Goal: Information Seeking & Learning: Learn about a topic

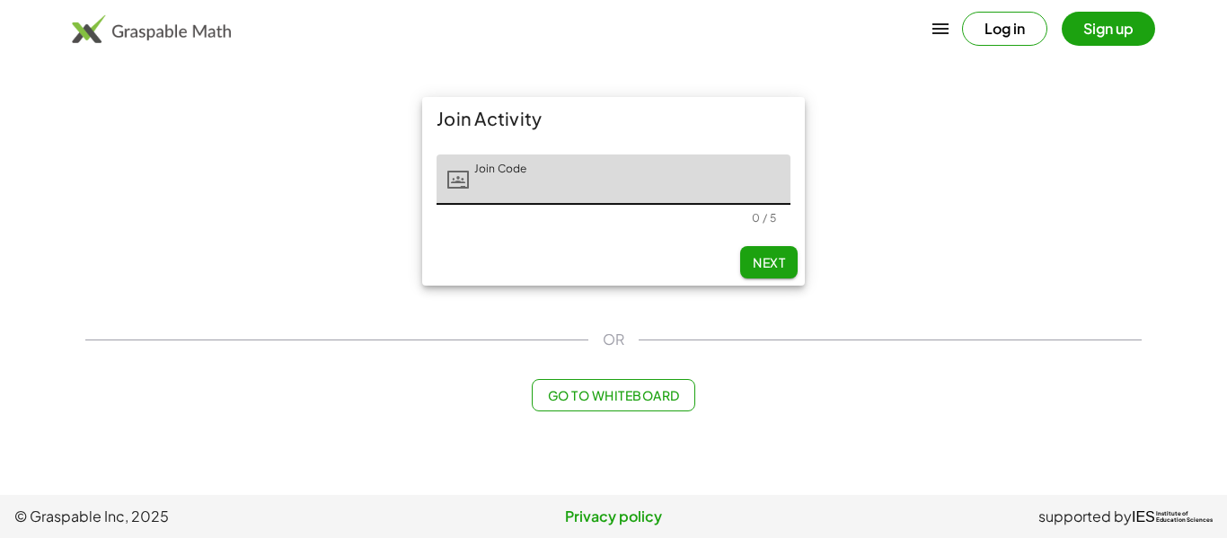
click at [1006, 41] on button "Log in" at bounding box center [1004, 29] width 85 height 34
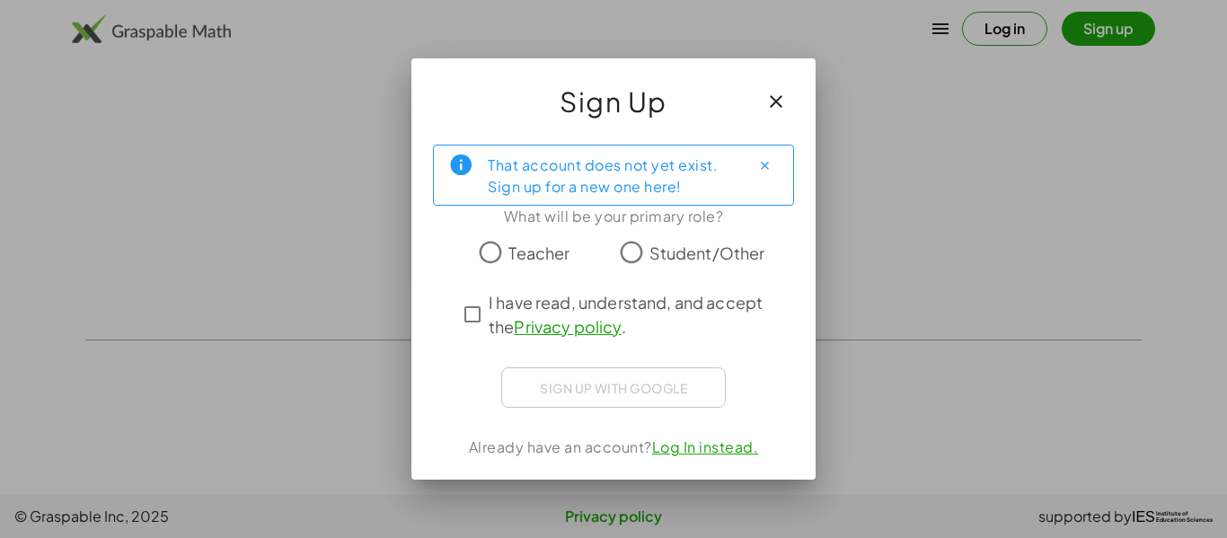
click at [774, 113] on button "button" at bounding box center [775, 101] width 43 height 43
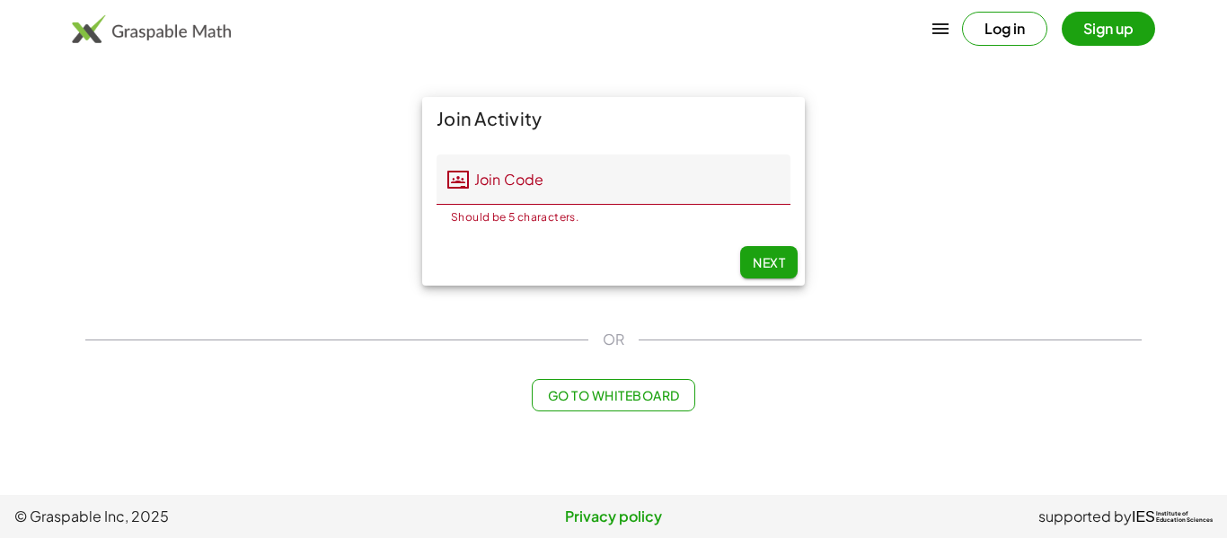
click at [732, 190] on input "Join Code" at bounding box center [629, 179] width 321 height 50
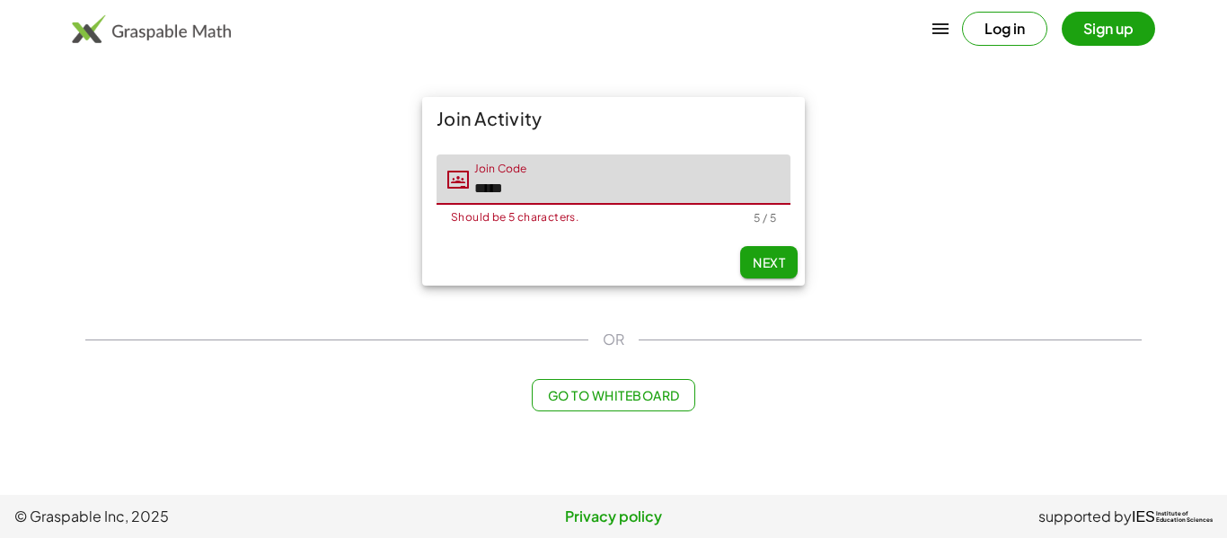
click at [768, 254] on span "Next" at bounding box center [768, 262] width 32 height 16
type input "*****"
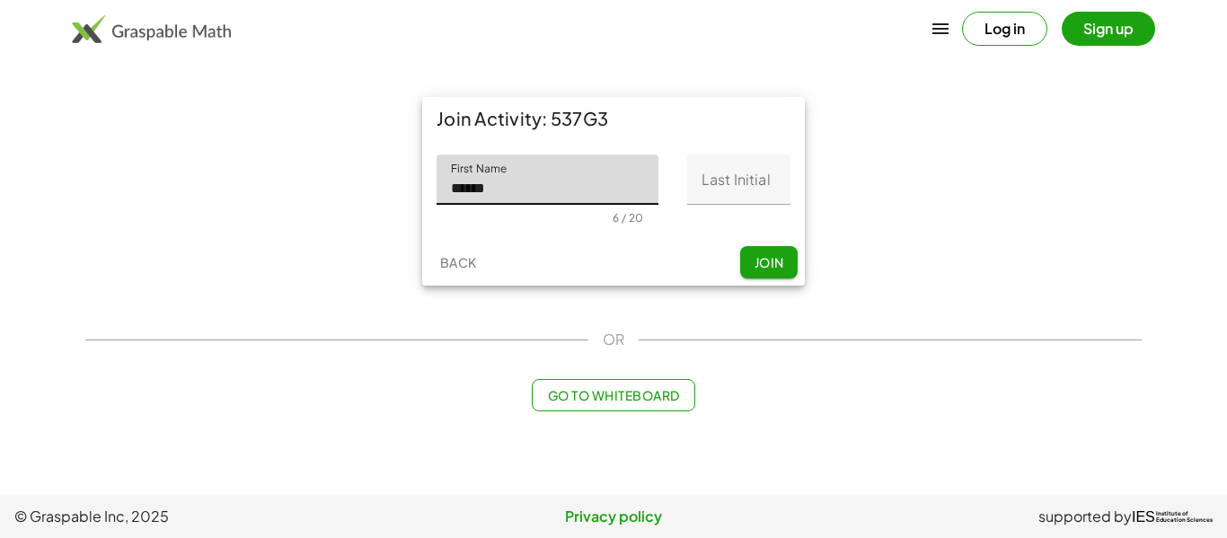
type input "******"
click at [741, 166] on input "Last Initial" at bounding box center [738, 179] width 103 height 50
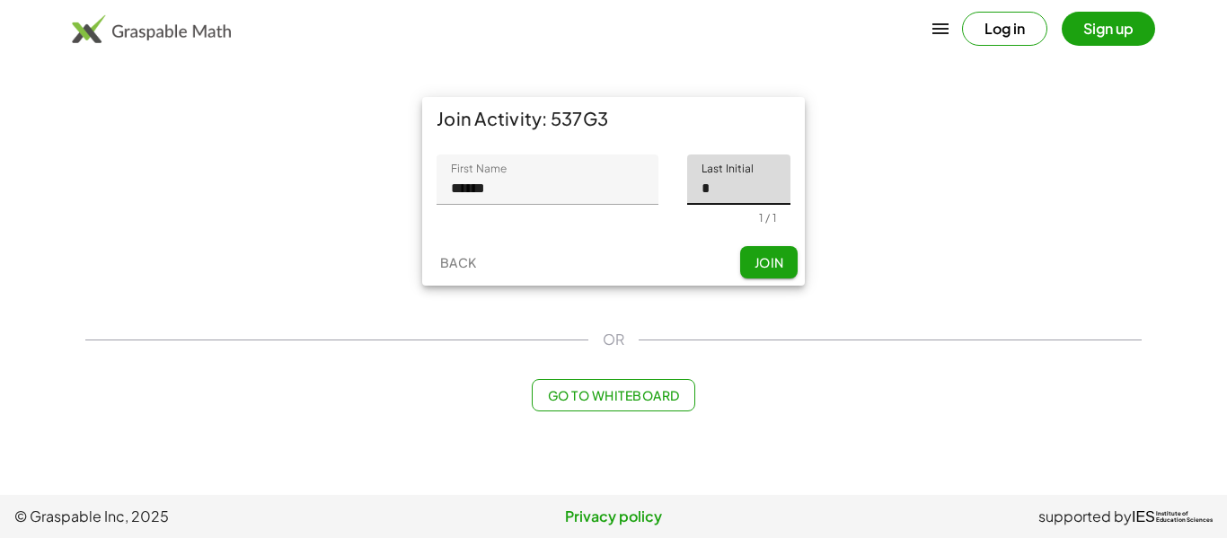
type input "*"
click at [770, 265] on span "Join" at bounding box center [768, 262] width 30 height 16
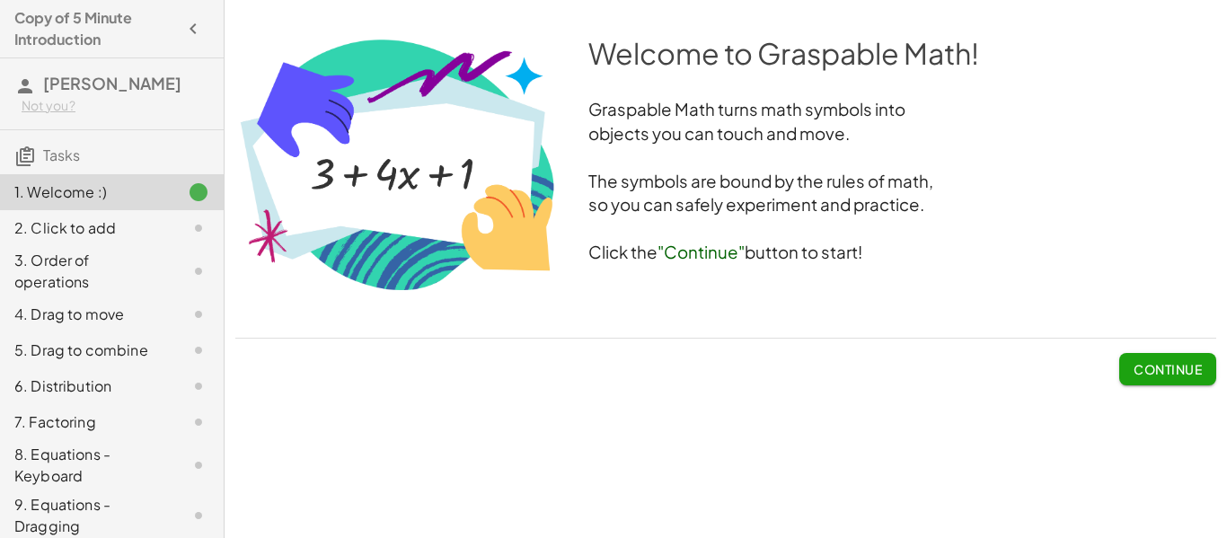
click at [1183, 359] on button "Continue" at bounding box center [1167, 369] width 97 height 32
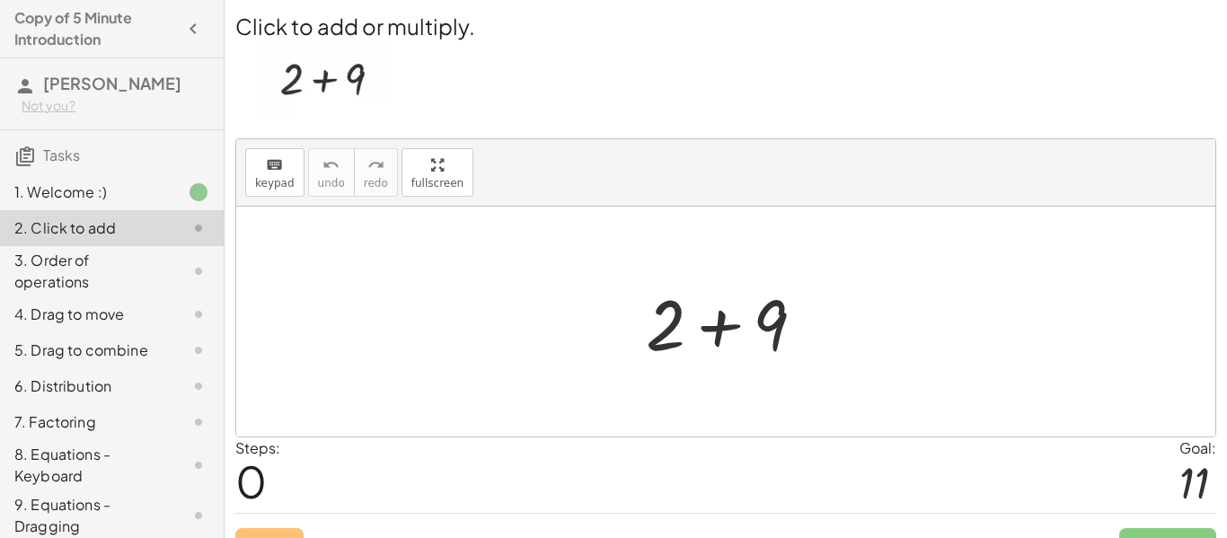
click at [734, 331] on div at bounding box center [732, 322] width 191 height 92
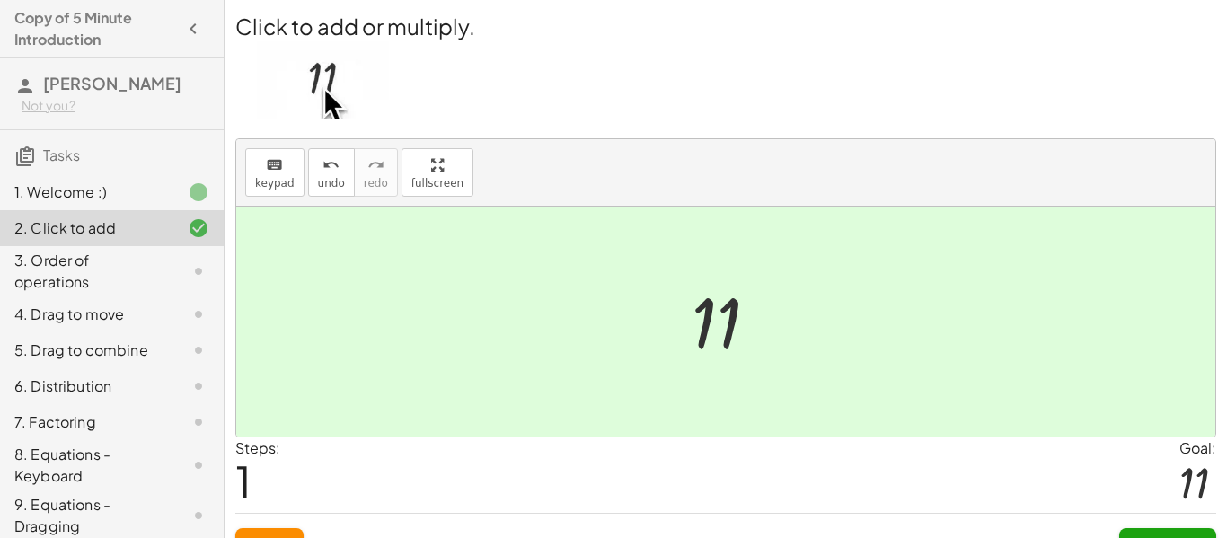
scroll to position [33, 0]
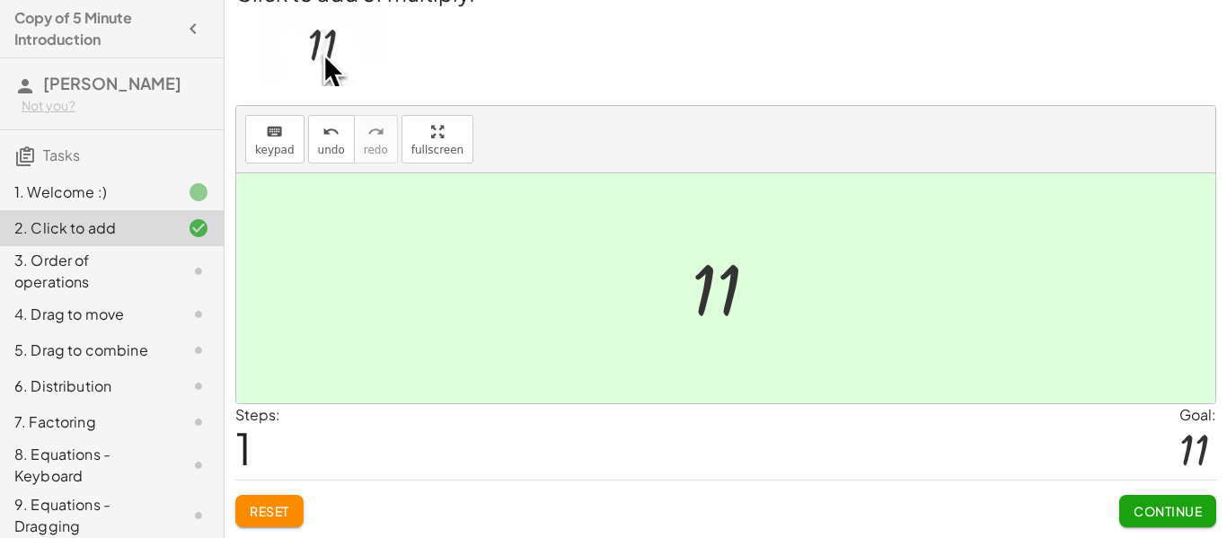
click at [1166, 515] on span "Continue" at bounding box center [1167, 511] width 68 height 16
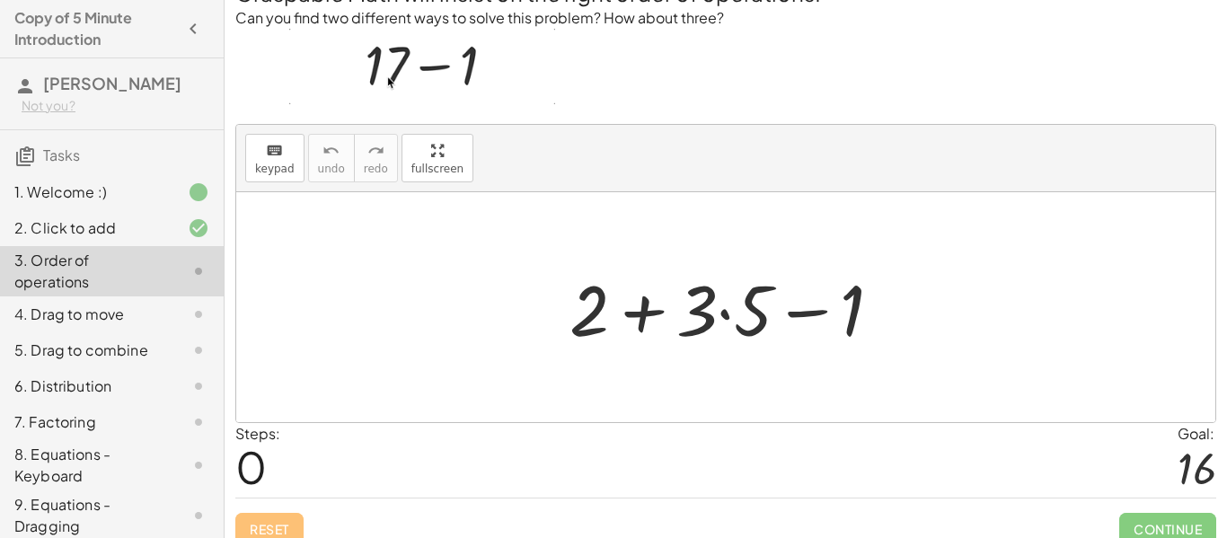
click at [1166, 515] on span "Continue" at bounding box center [1167, 529] width 97 height 32
click at [697, 306] on div at bounding box center [732, 307] width 345 height 92
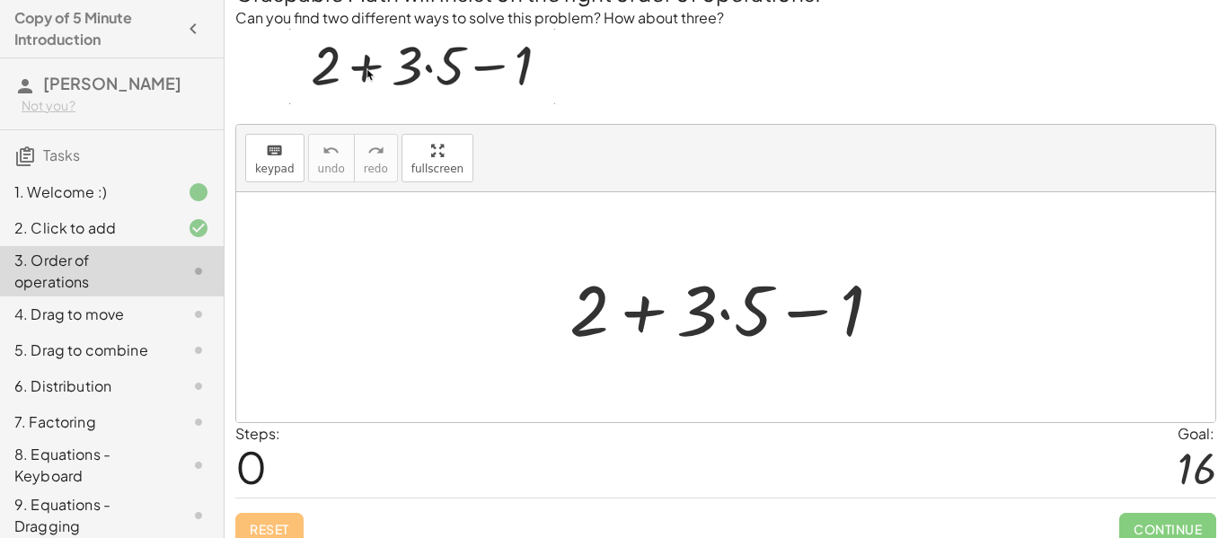
click at [697, 306] on div at bounding box center [732, 307] width 345 height 92
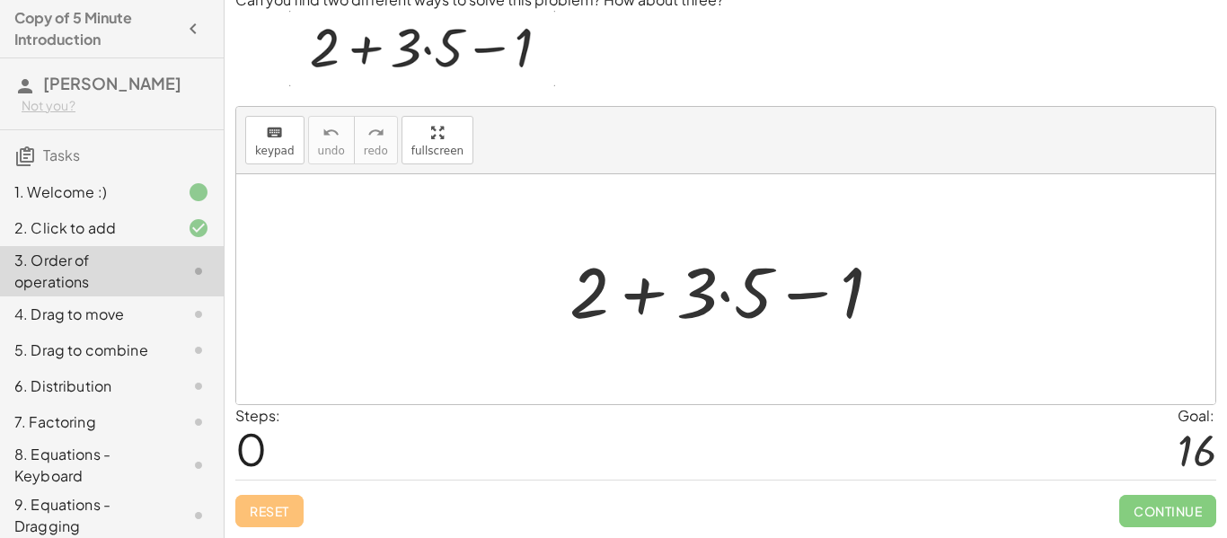
click at [707, 307] on div at bounding box center [732, 289] width 345 height 92
click at [820, 304] on div at bounding box center [732, 289] width 345 height 92
click at [560, 301] on div at bounding box center [732, 289] width 345 height 92
click at [598, 312] on div at bounding box center [732, 289] width 345 height 92
click at [596, 287] on div at bounding box center [732, 289] width 345 height 92
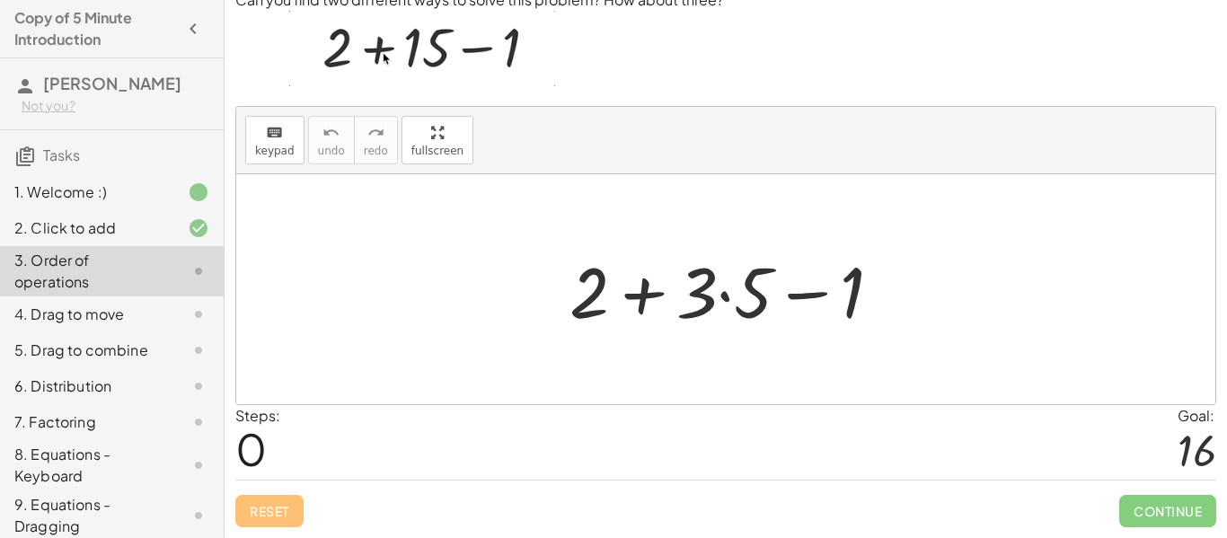
click at [596, 287] on div at bounding box center [732, 289] width 345 height 92
click at [632, 287] on div at bounding box center [732, 289] width 345 height 92
click at [722, 298] on div at bounding box center [732, 289] width 345 height 92
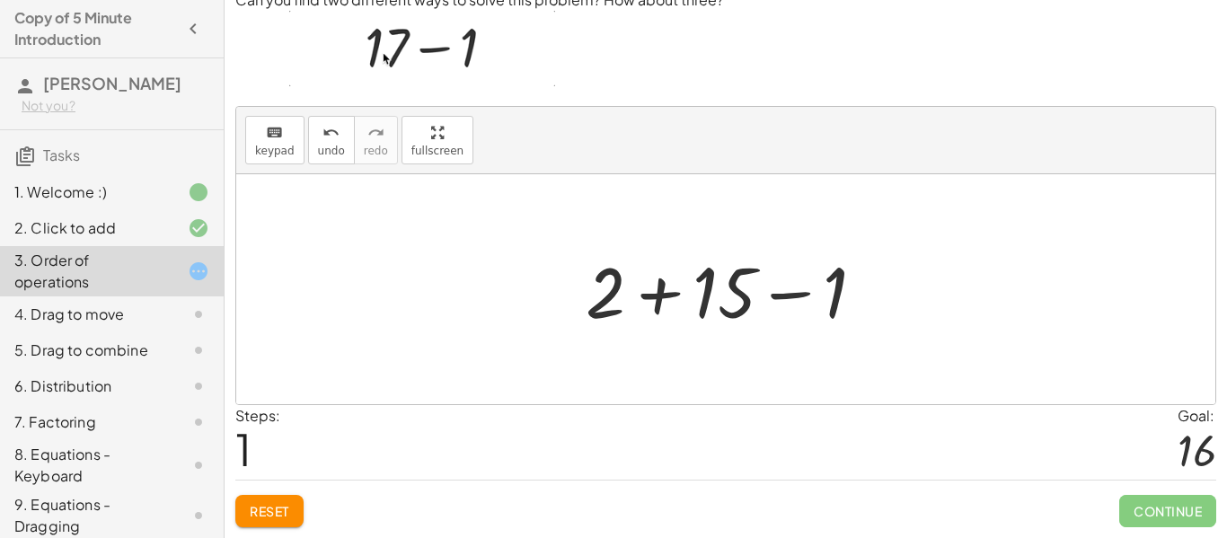
click at [653, 296] on div at bounding box center [732, 289] width 312 height 92
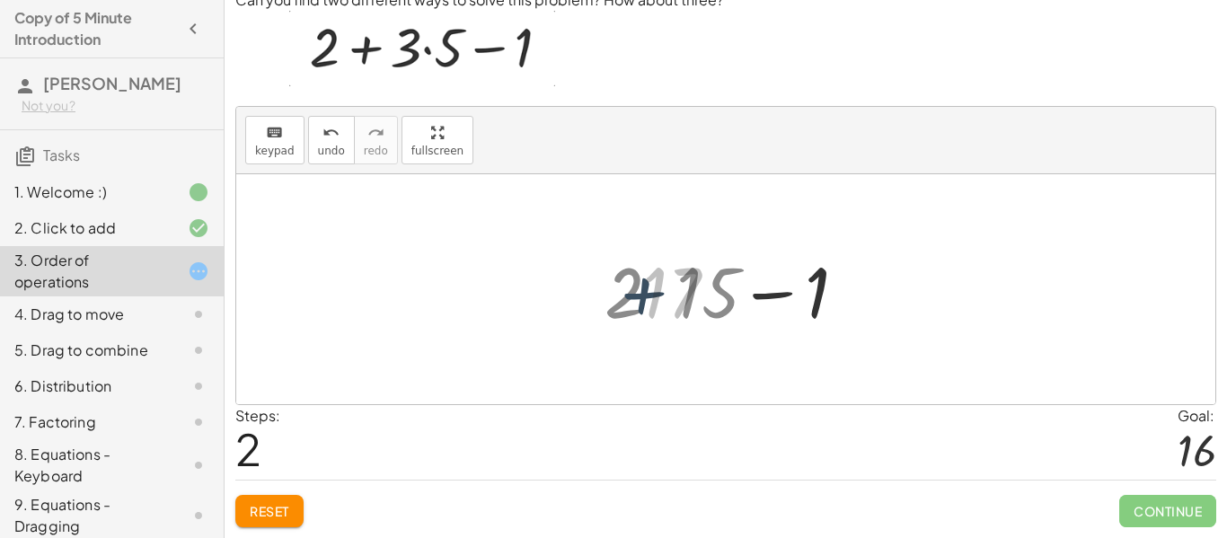
click at [653, 296] on div at bounding box center [732, 289] width 199 height 92
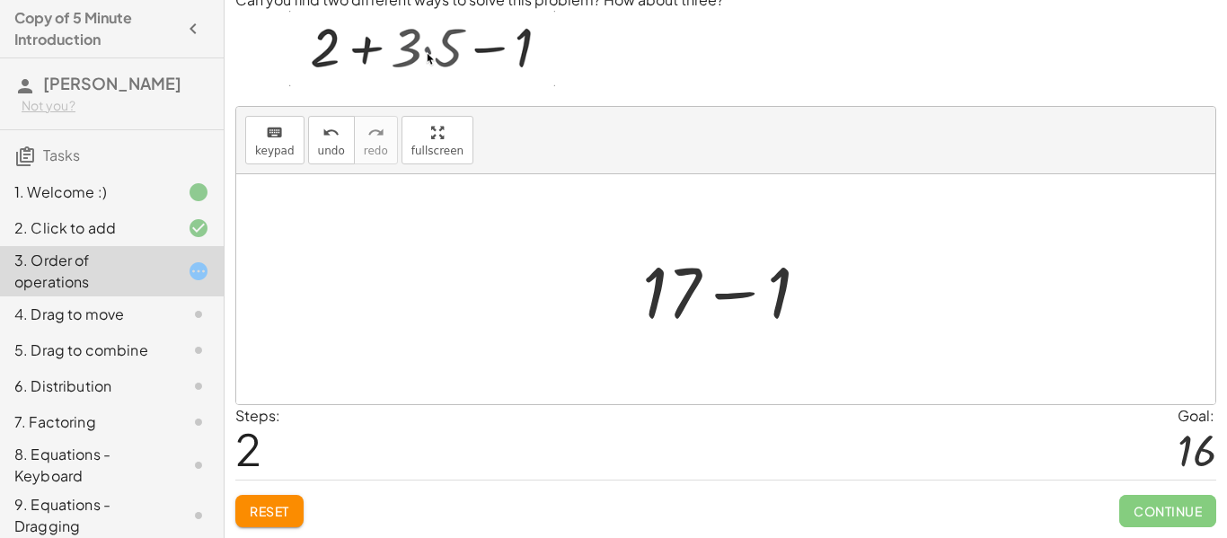
click at [734, 291] on div at bounding box center [732, 289] width 199 height 92
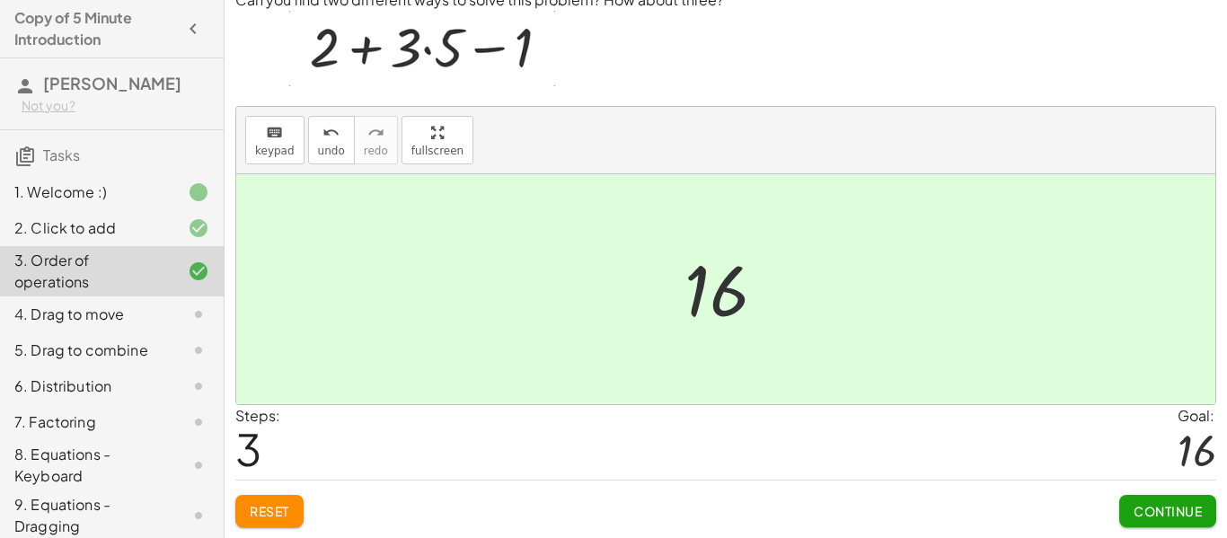
click at [1151, 507] on span "Continue" at bounding box center [1167, 511] width 68 height 16
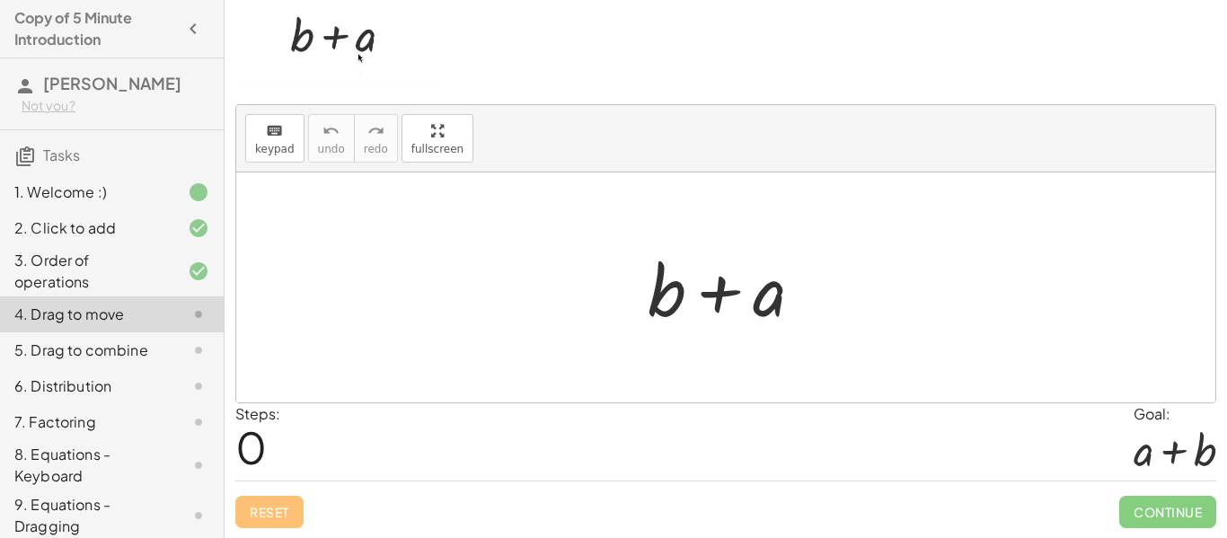
click at [714, 290] on div at bounding box center [732, 288] width 188 height 92
click at [769, 302] on div at bounding box center [732, 288] width 188 height 92
click at [680, 295] on div at bounding box center [732, 288] width 188 height 92
click at [718, 302] on div at bounding box center [732, 288] width 188 height 92
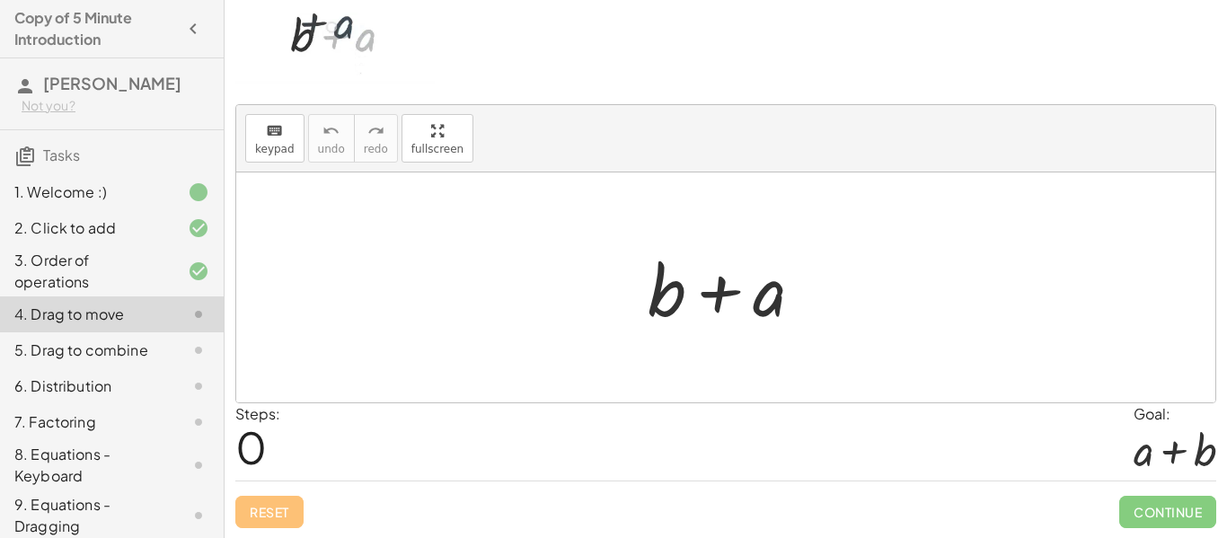
click at [718, 302] on div at bounding box center [732, 288] width 188 height 92
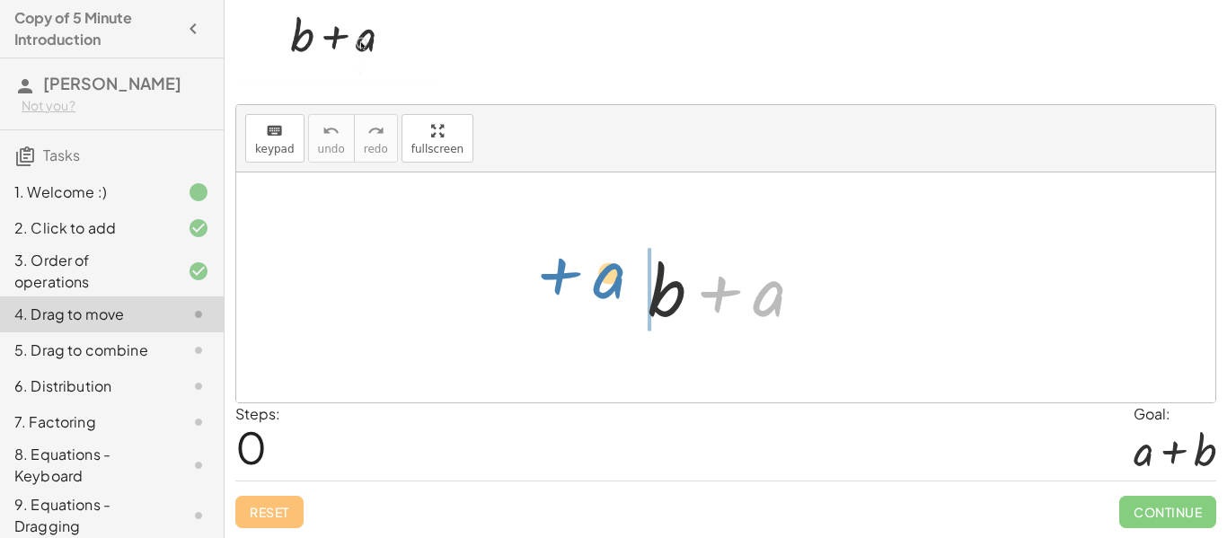
drag, startPoint x: 720, startPoint y: 294, endPoint x: 561, endPoint y: 277, distance: 159.8
click at [561, 277] on div "+ a + b + a" at bounding box center [725, 287] width 979 height 230
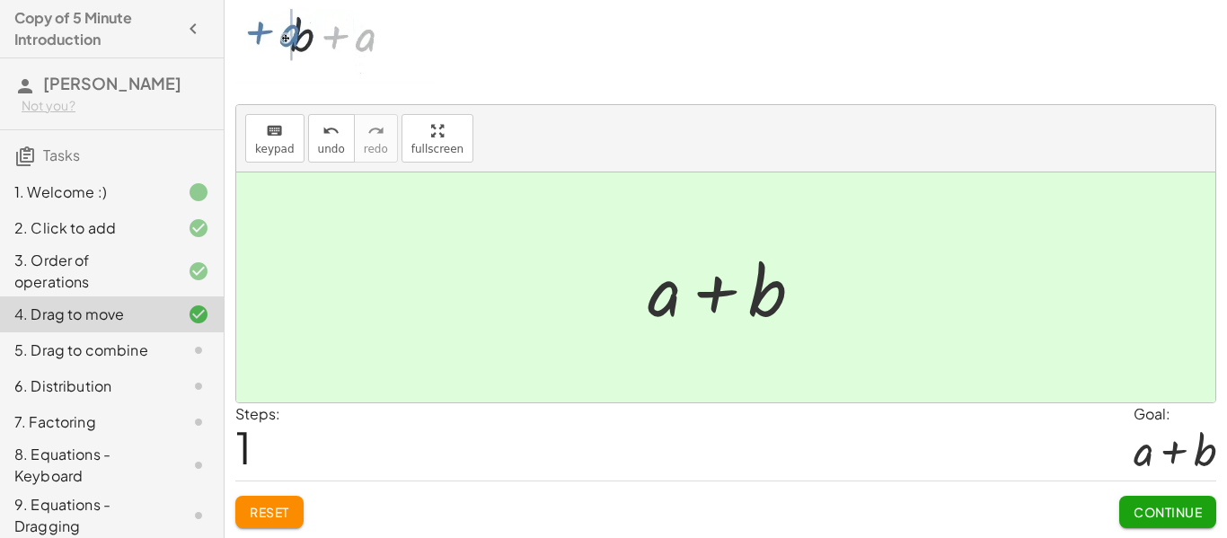
click at [1166, 507] on span "Continue" at bounding box center [1167, 512] width 68 height 16
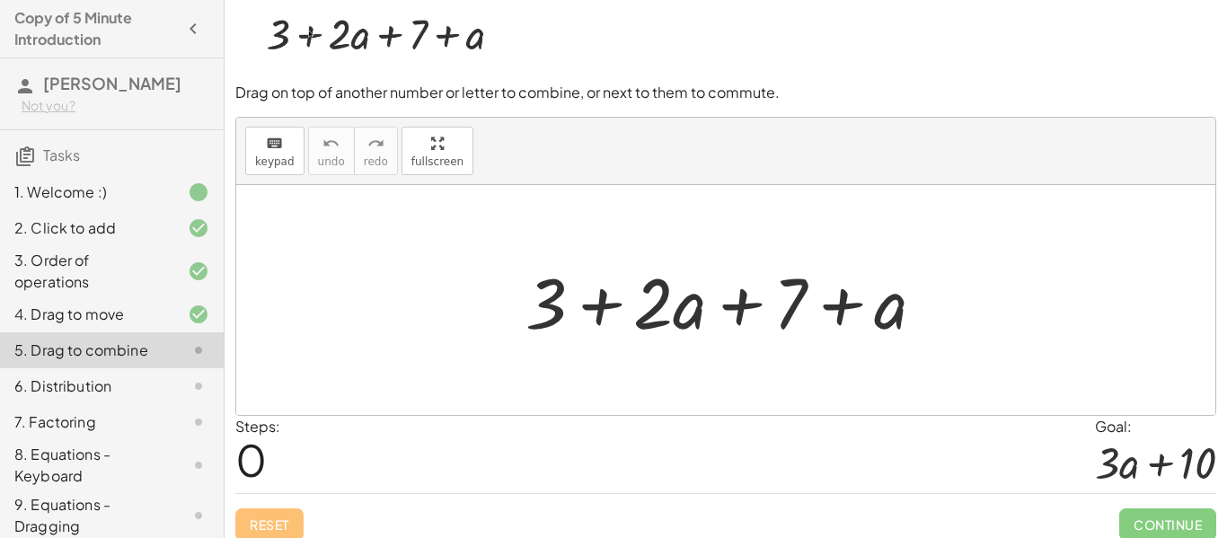
click at [734, 298] on div at bounding box center [732, 300] width 432 height 92
click at [594, 291] on div at bounding box center [732, 300] width 432 height 92
click at [645, 307] on div at bounding box center [732, 300] width 432 height 92
click at [654, 311] on div at bounding box center [732, 300] width 432 height 92
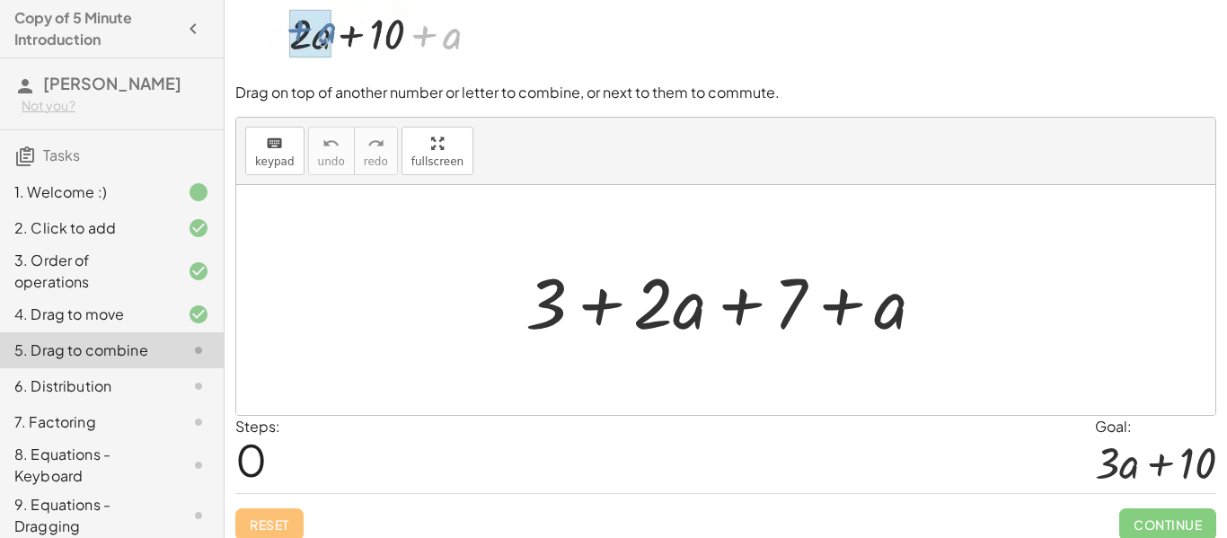
click at [654, 311] on div at bounding box center [732, 300] width 432 height 92
click at [678, 318] on div at bounding box center [732, 300] width 432 height 92
click at [841, 304] on div at bounding box center [732, 300] width 432 height 92
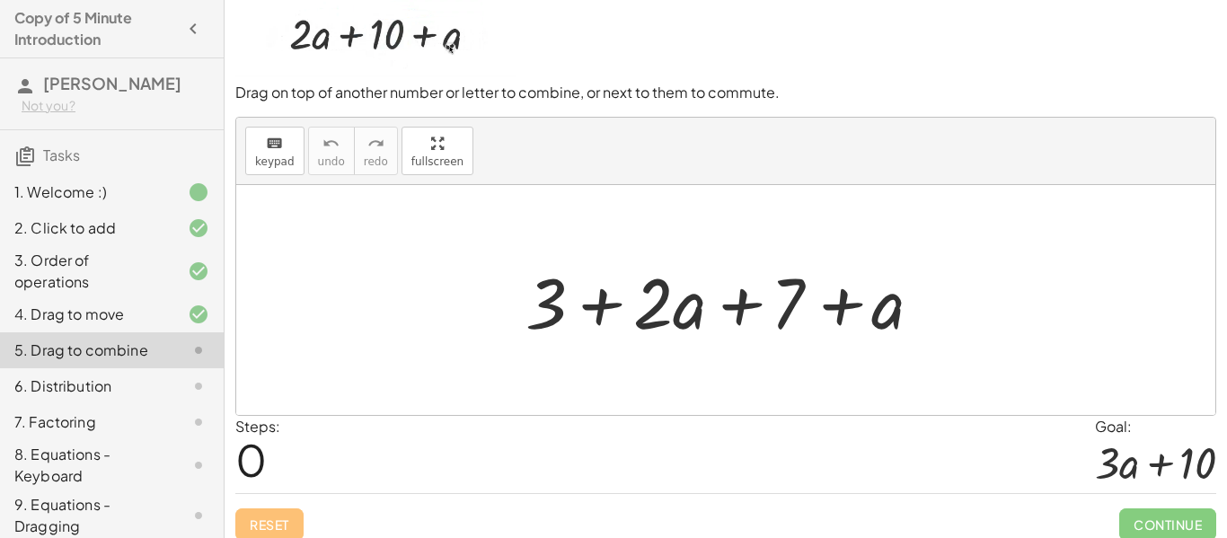
click at [841, 304] on div at bounding box center [732, 300] width 432 height 92
click at [687, 300] on div at bounding box center [732, 300] width 432 height 92
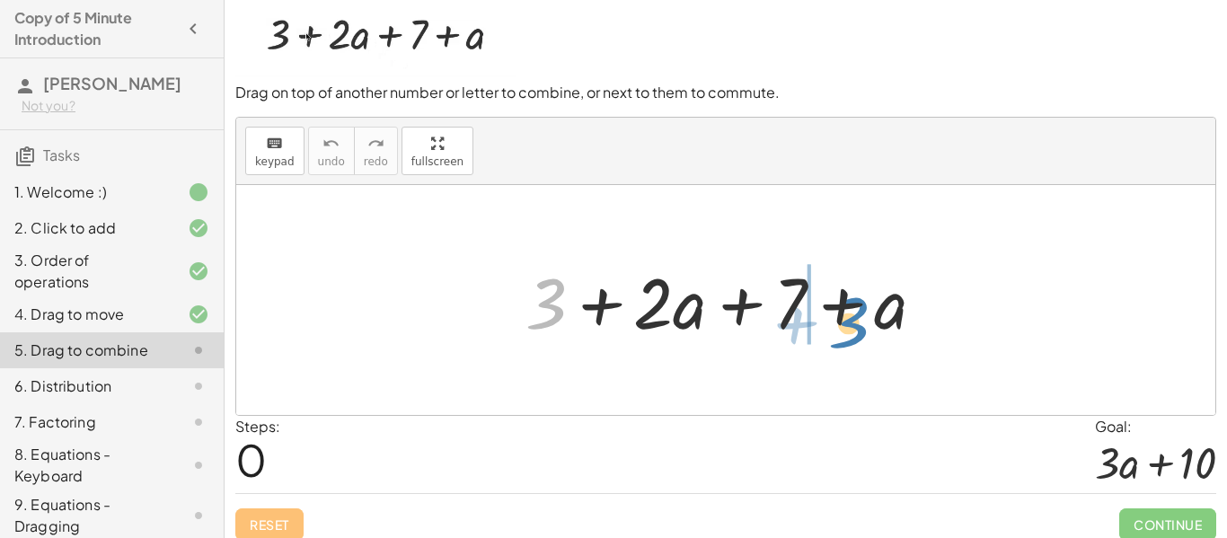
drag, startPoint x: 559, startPoint y: 309, endPoint x: 863, endPoint y: 328, distance: 305.0
click at [863, 328] on div at bounding box center [732, 300] width 432 height 92
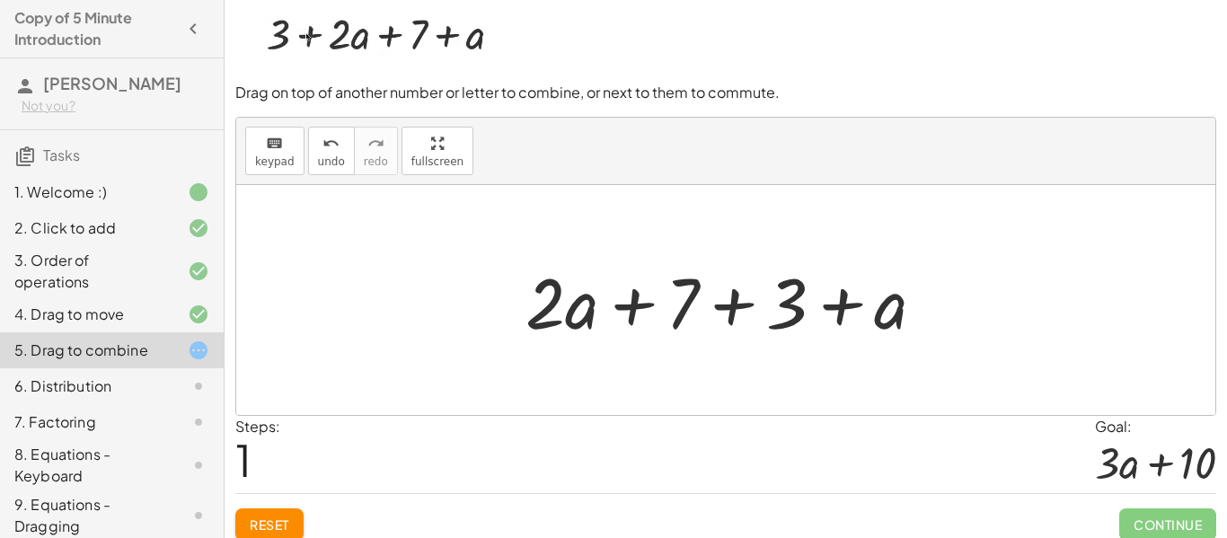
click at [737, 295] on div at bounding box center [732, 300] width 432 height 92
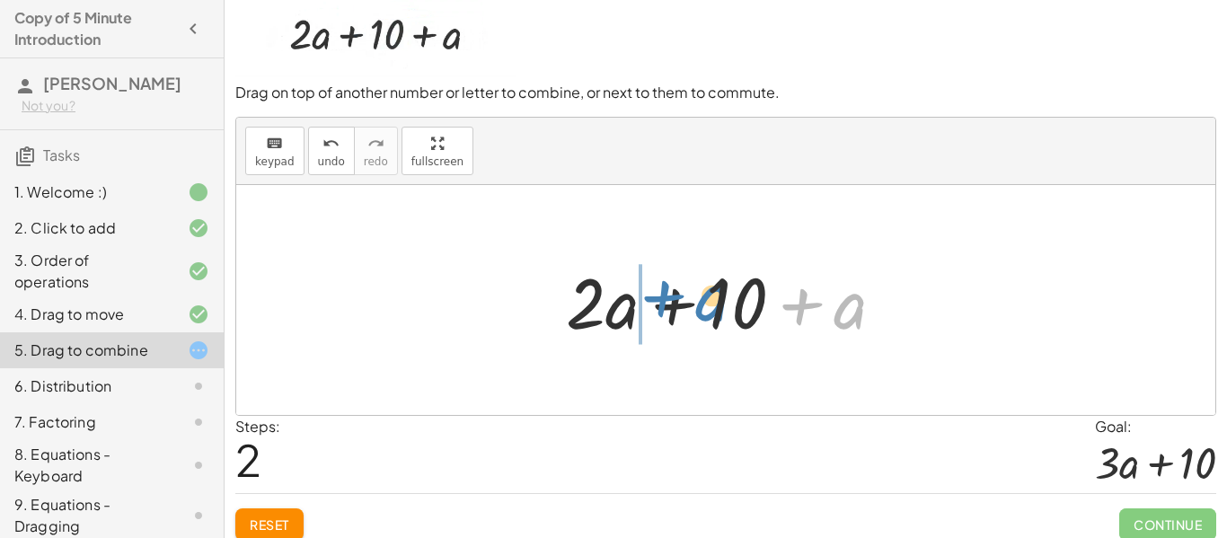
drag, startPoint x: 842, startPoint y: 318, endPoint x: 700, endPoint y: 309, distance: 142.2
click at [700, 309] on div at bounding box center [732, 300] width 351 height 92
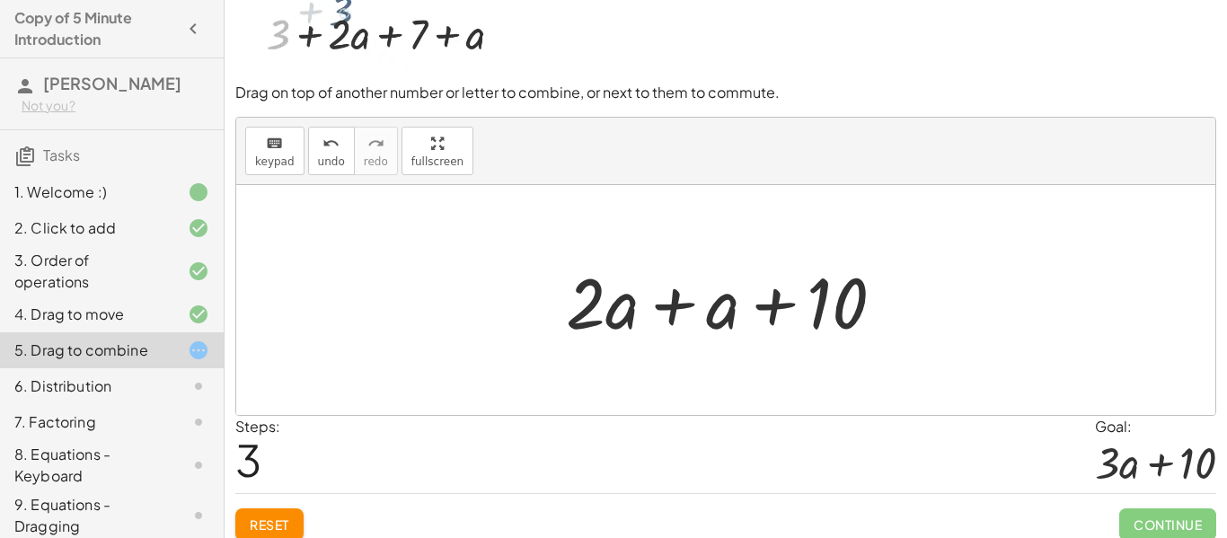
click at [680, 312] on div at bounding box center [732, 300] width 351 height 92
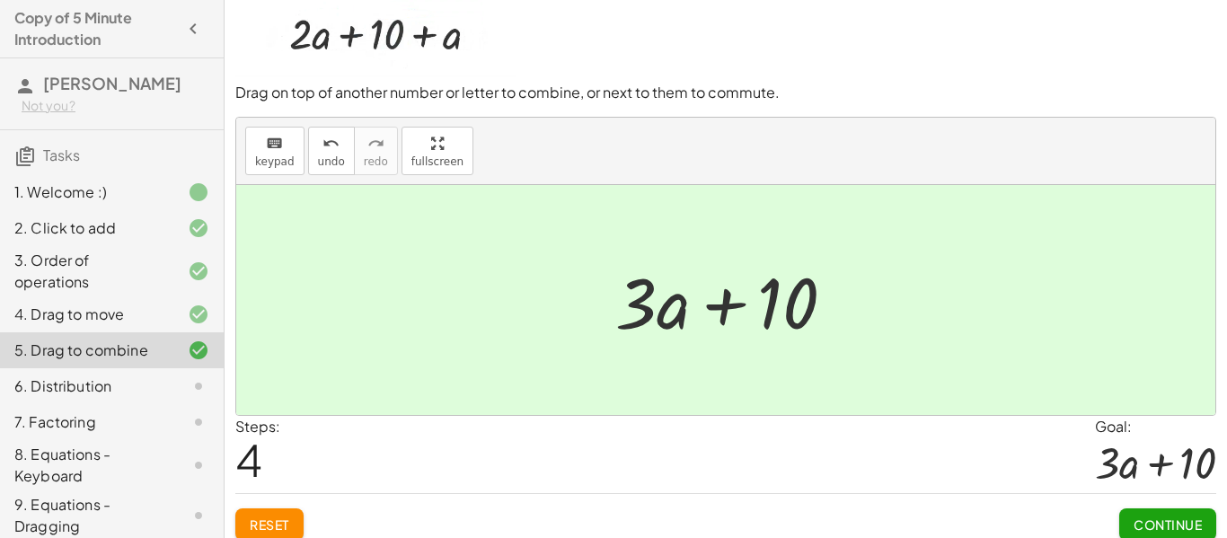
click at [1133, 525] on span "Continue" at bounding box center [1167, 524] width 68 height 16
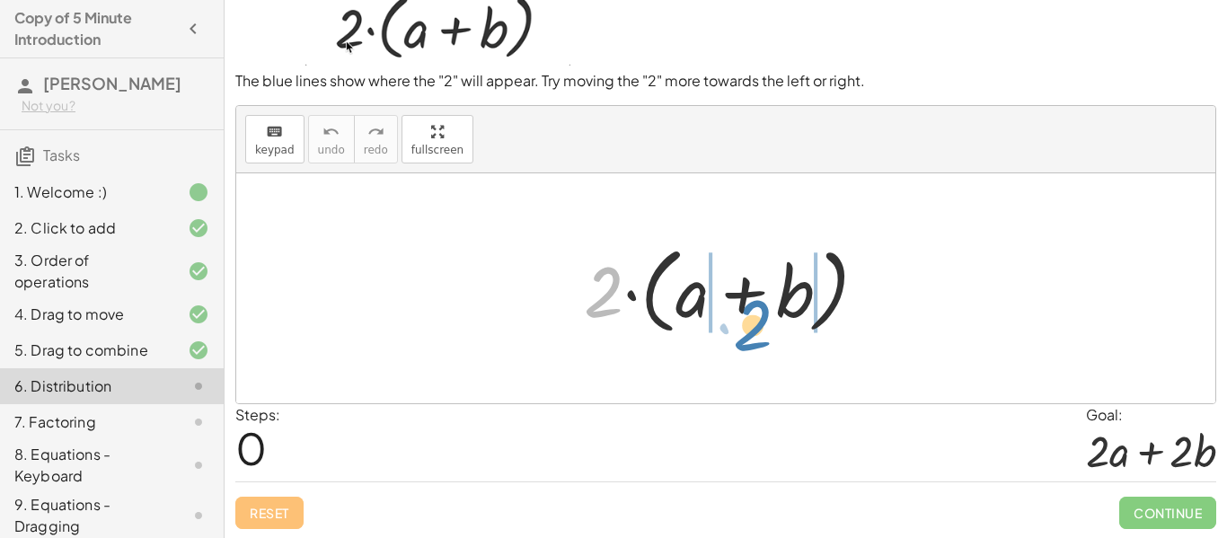
drag, startPoint x: 612, startPoint y: 287, endPoint x: 761, endPoint y: 320, distance: 152.5
click at [761, 320] on div at bounding box center [732, 288] width 315 height 103
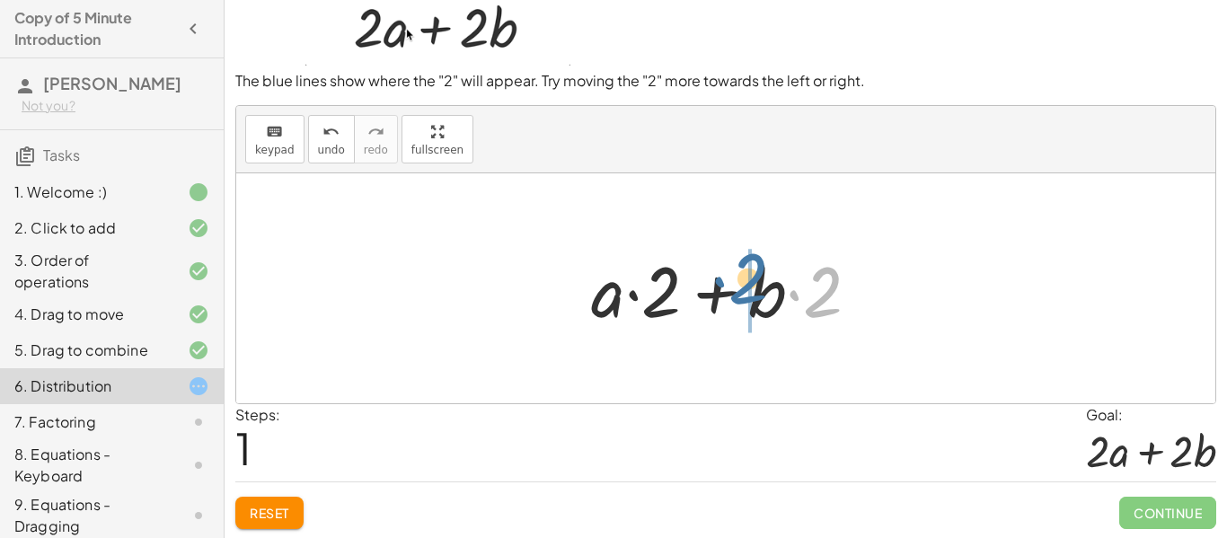
drag, startPoint x: 823, startPoint y: 292, endPoint x: 737, endPoint y: 277, distance: 87.4
click at [737, 277] on div at bounding box center [732, 288] width 301 height 92
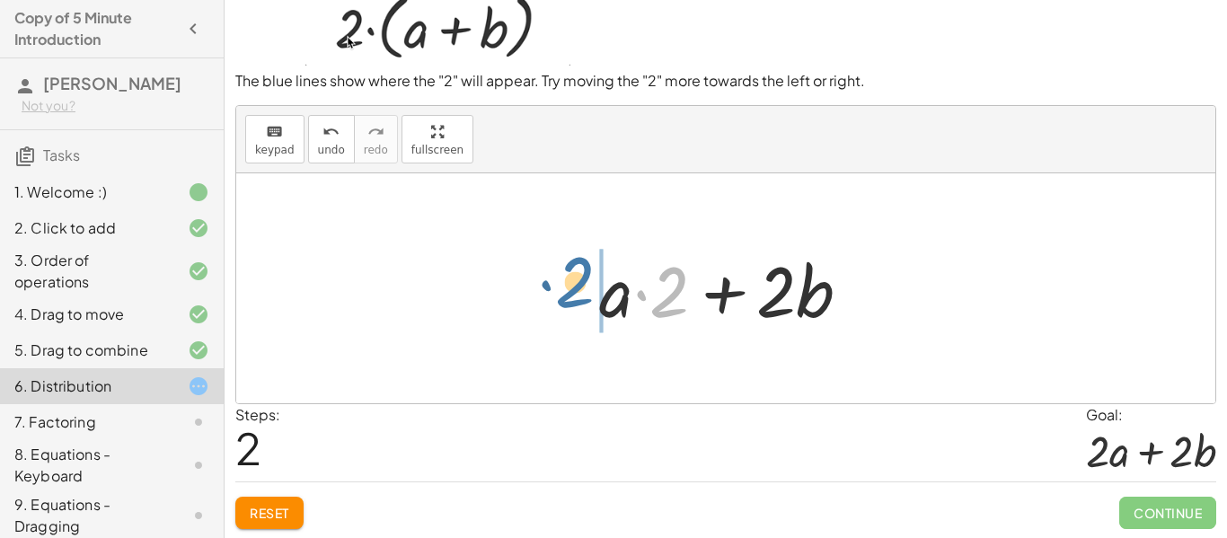
drag, startPoint x: 678, startPoint y: 274, endPoint x: 575, endPoint y: 263, distance: 103.8
click at [575, 263] on div "· 2 · ( + a + b ) + · a · 2 + · b · 2 · 2 + a + b · · 2 · · 2" at bounding box center [725, 288] width 306 height 101
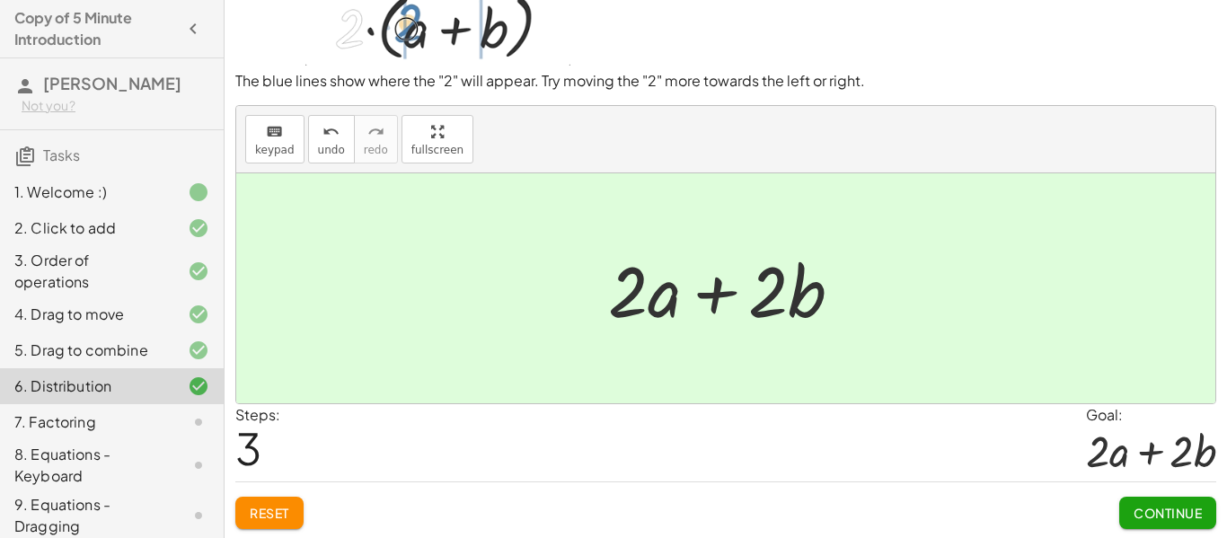
click at [1138, 505] on span "Continue" at bounding box center [1167, 513] width 68 height 16
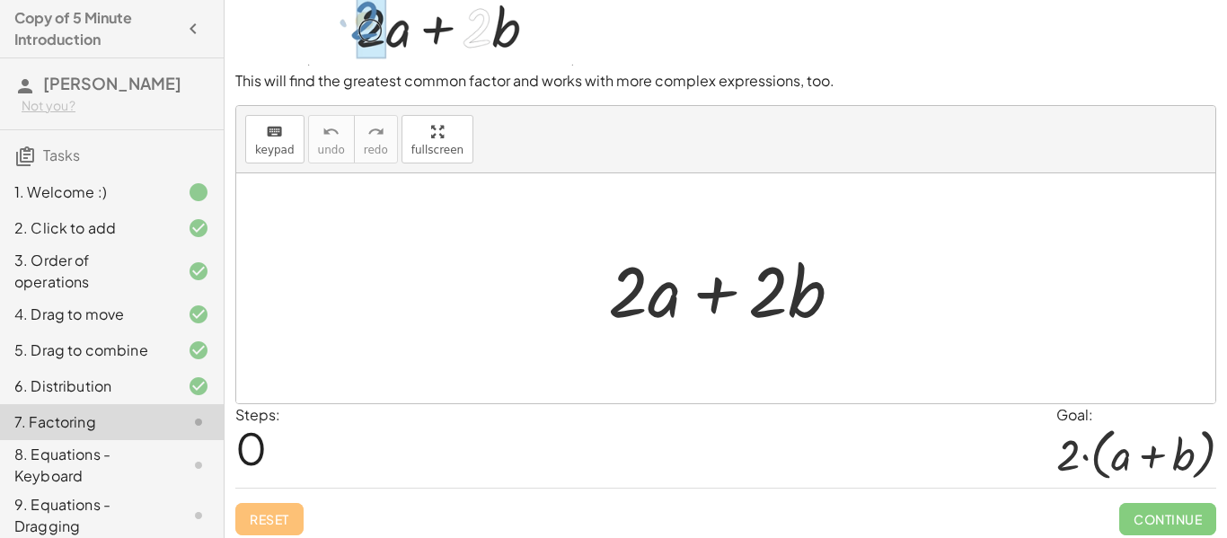
click at [759, 294] on div at bounding box center [732, 288] width 267 height 92
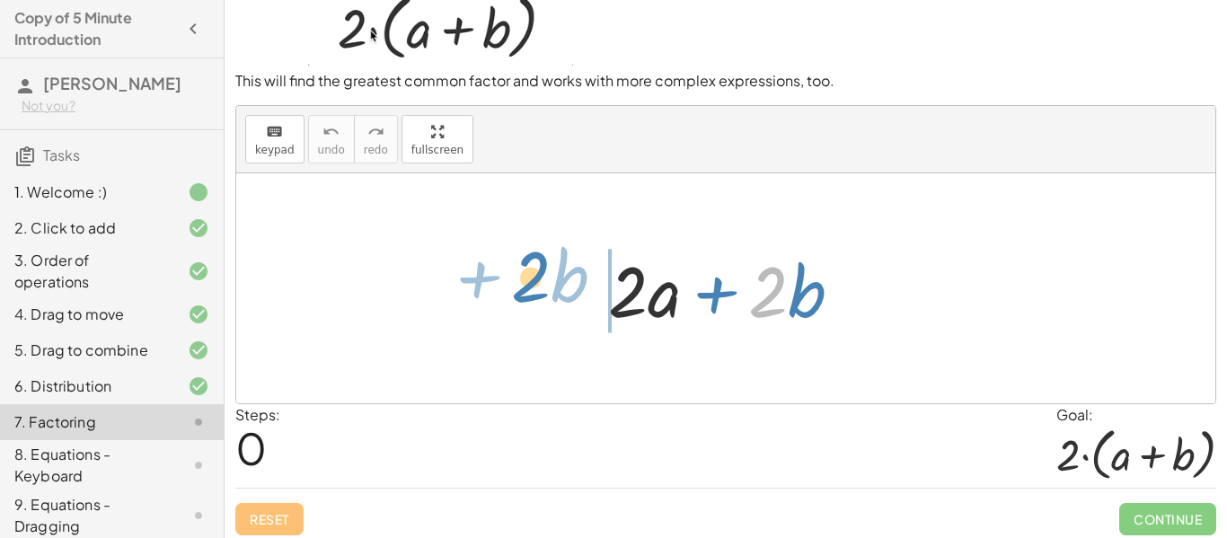
drag, startPoint x: 779, startPoint y: 287, endPoint x: 534, endPoint y: 272, distance: 244.7
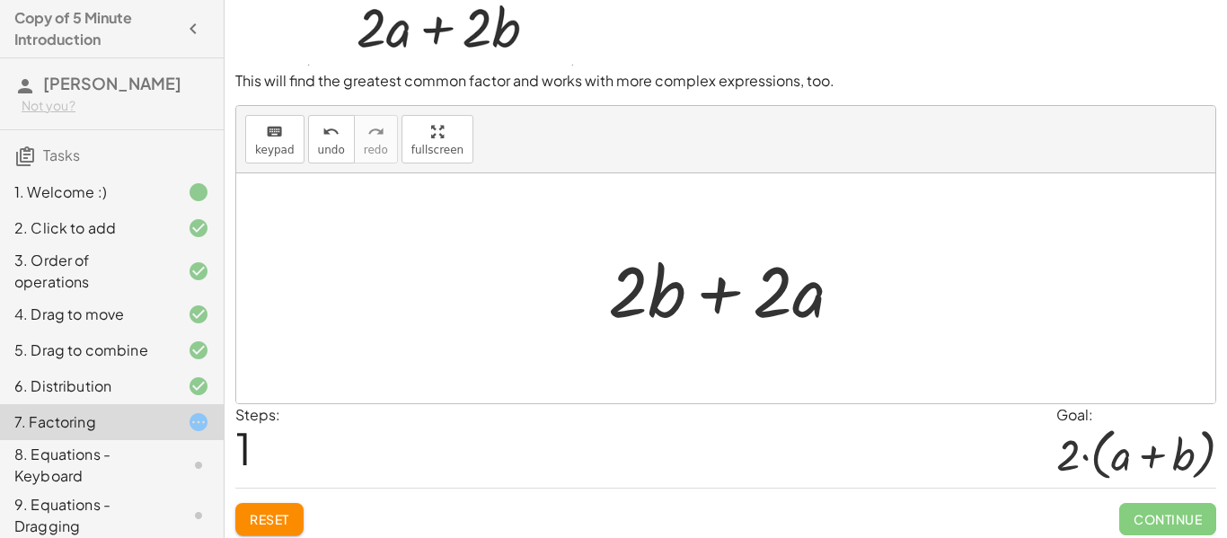
click at [285, 505] on button "Reset" at bounding box center [269, 519] width 68 height 32
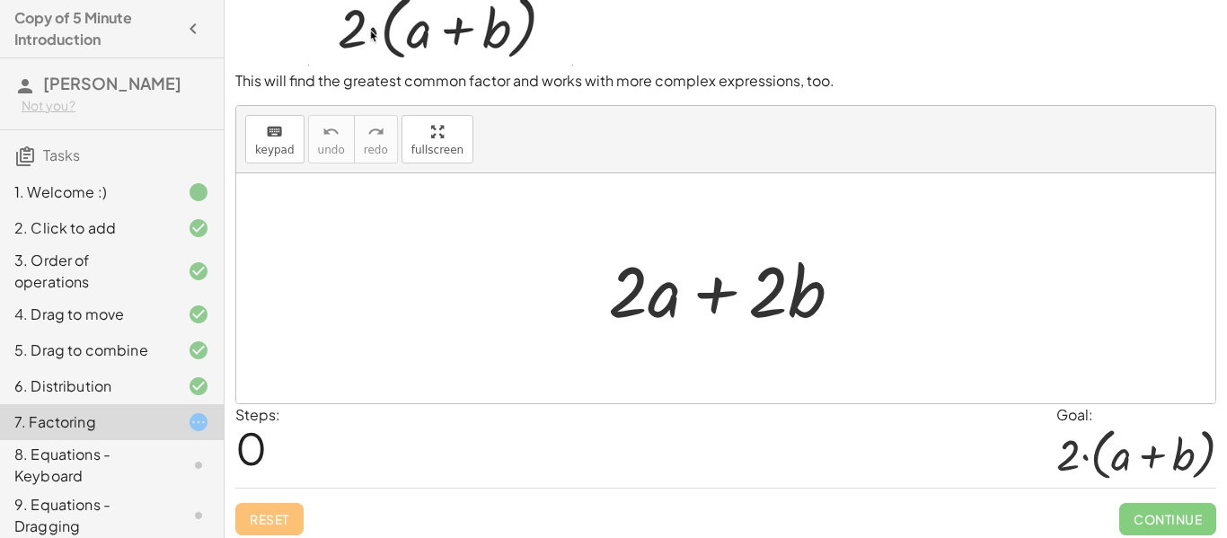
scroll to position [59, 0]
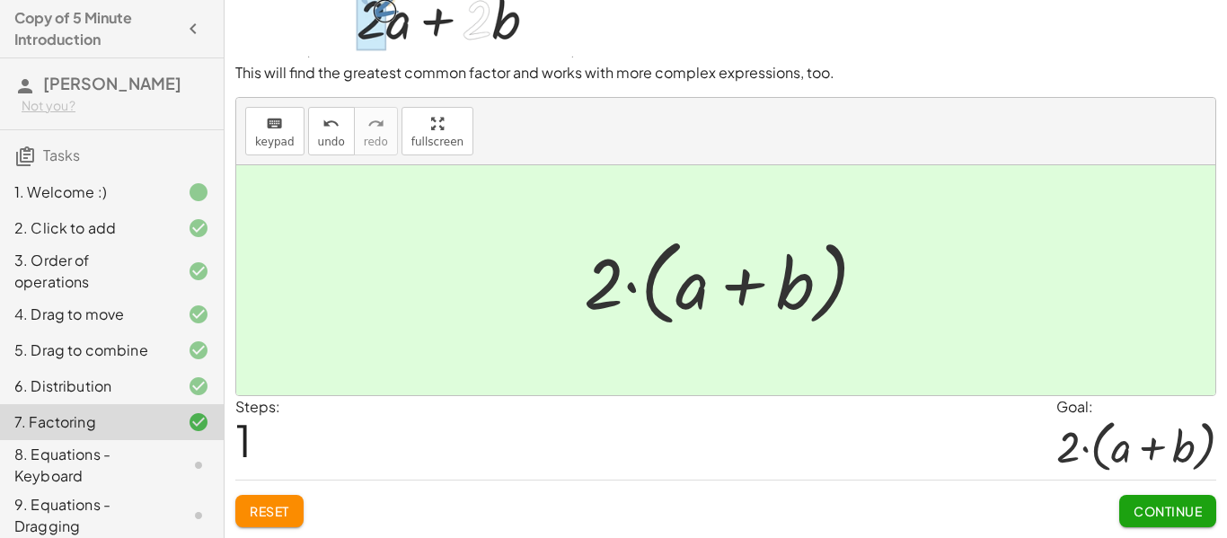
click at [1119, 503] on button "Continue" at bounding box center [1167, 511] width 97 height 32
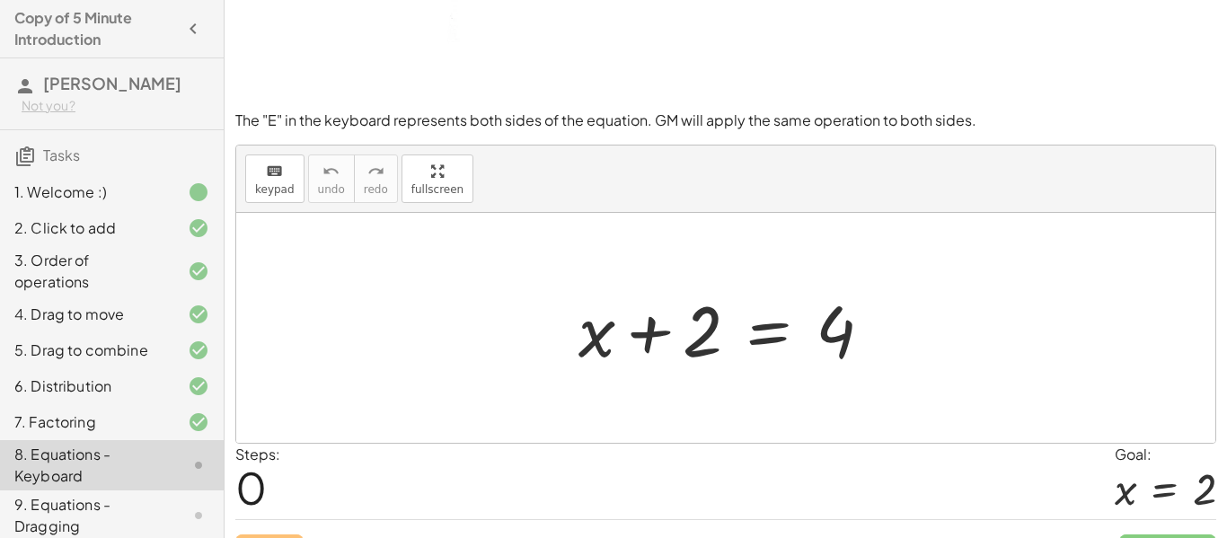
scroll to position [144, 0]
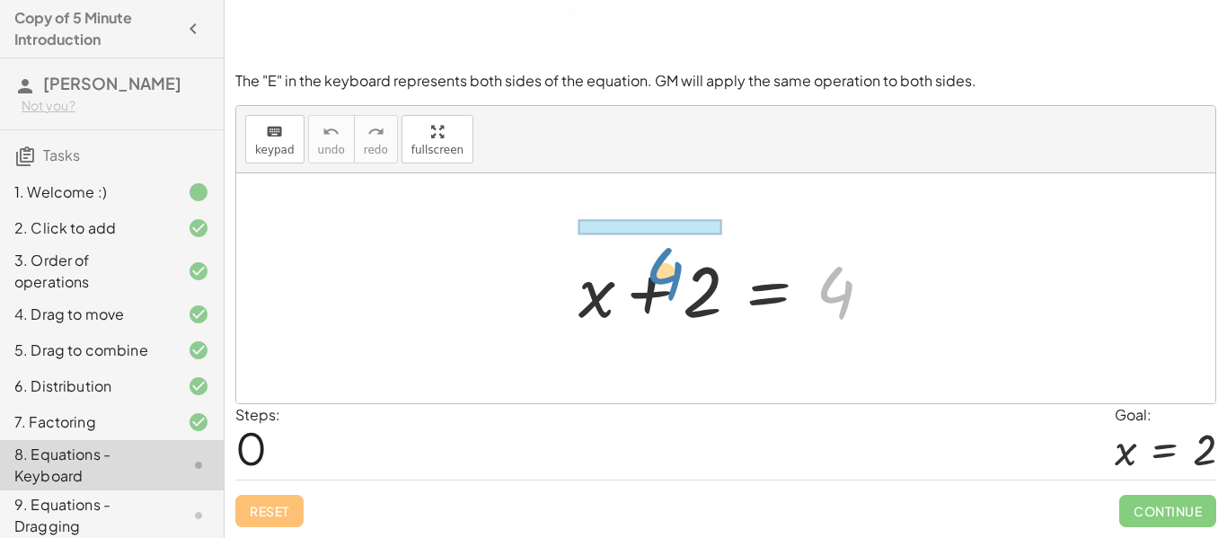
drag, startPoint x: 831, startPoint y: 290, endPoint x: 644, endPoint y: 275, distance: 187.4
click at [644, 275] on div at bounding box center [732, 288] width 326 height 92
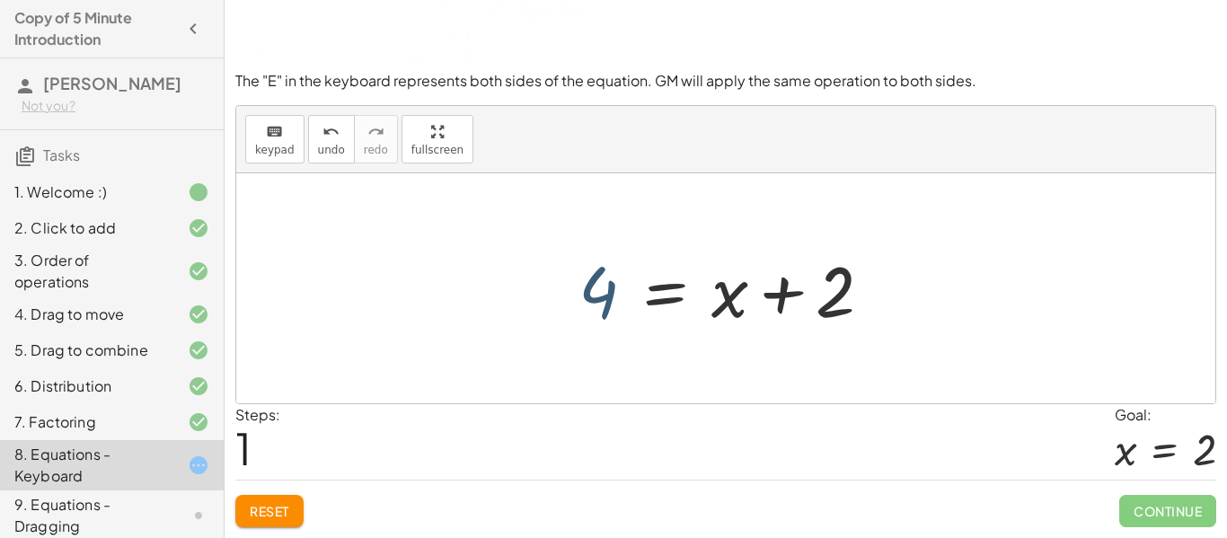
click at [597, 288] on div at bounding box center [732, 288] width 326 height 92
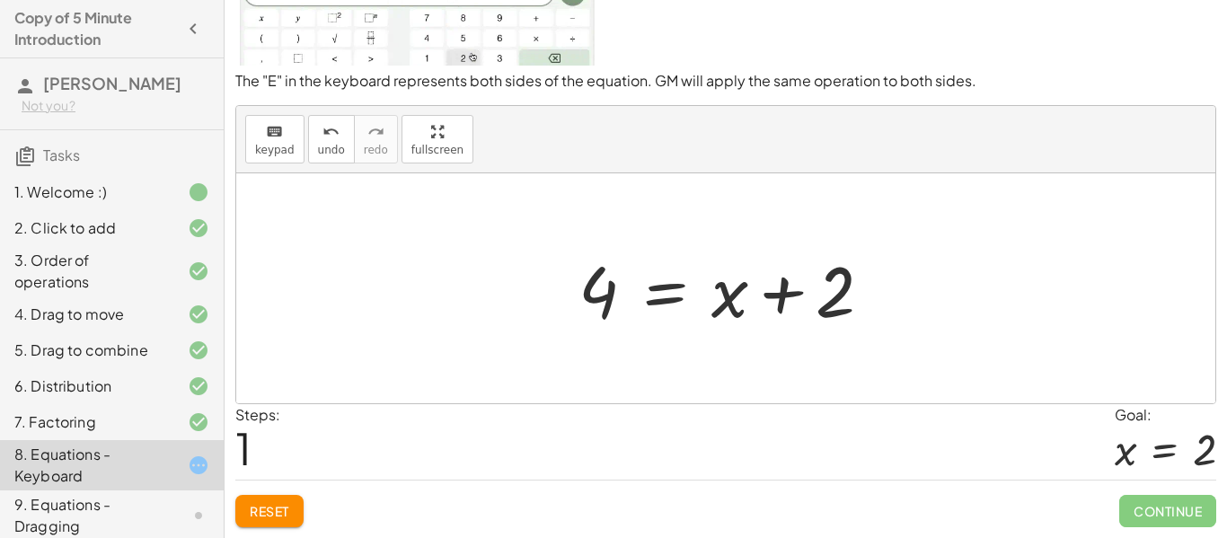
click at [609, 293] on div at bounding box center [732, 288] width 326 height 92
drag, startPoint x: 609, startPoint y: 293, endPoint x: 682, endPoint y: 304, distance: 74.4
click at [682, 304] on div at bounding box center [732, 288] width 326 height 92
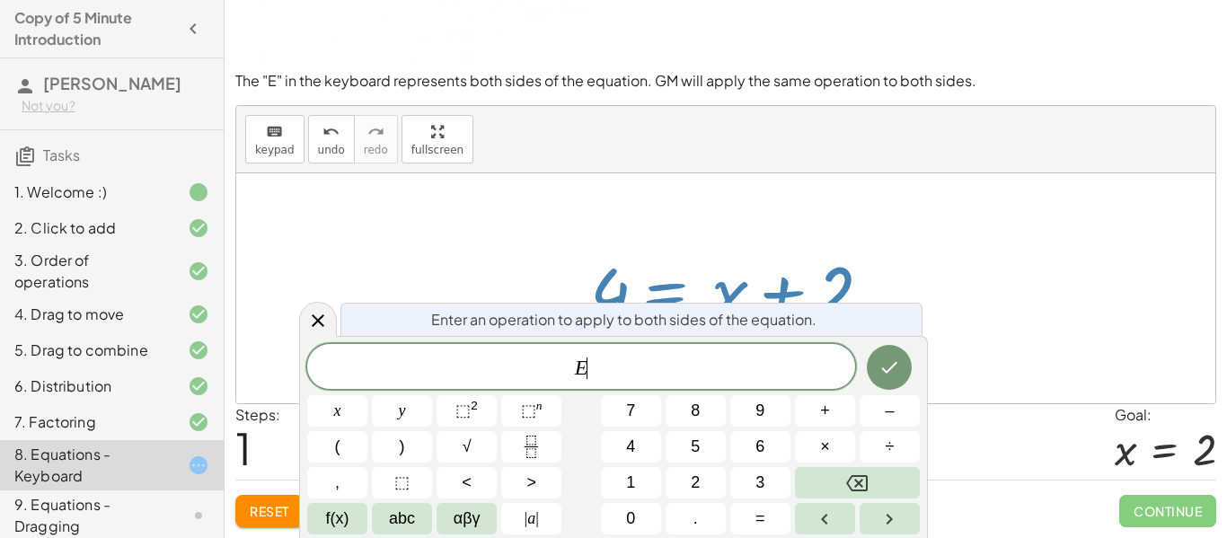
scroll to position [1, 0]
click at [554, 196] on div at bounding box center [725, 288] width 979 height 230
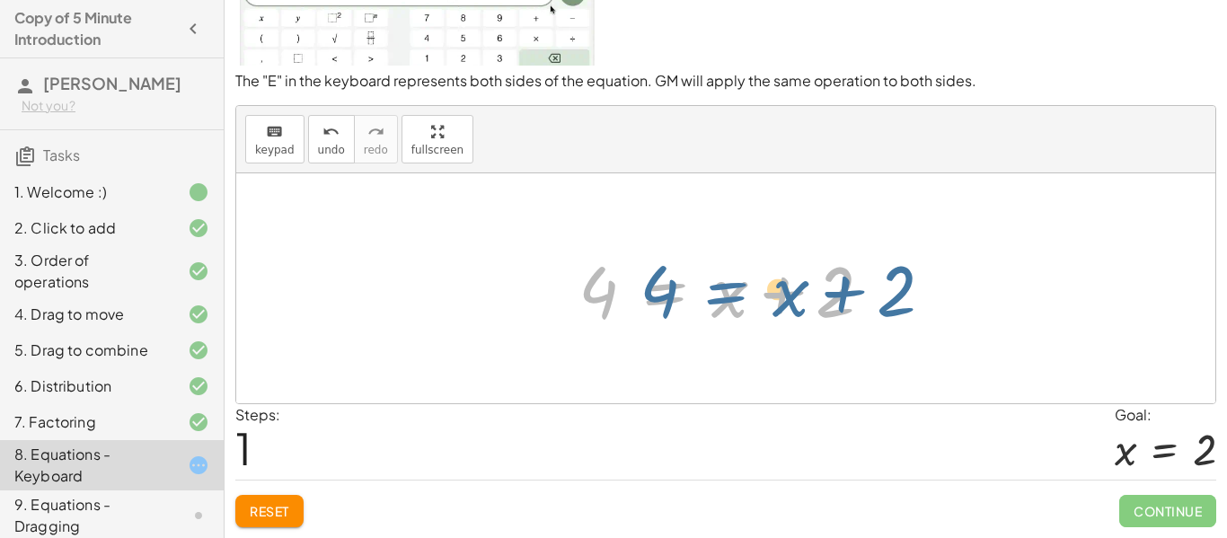
drag, startPoint x: 629, startPoint y: 306, endPoint x: 691, endPoint y: 305, distance: 61.1
click at [691, 305] on div at bounding box center [732, 288] width 326 height 92
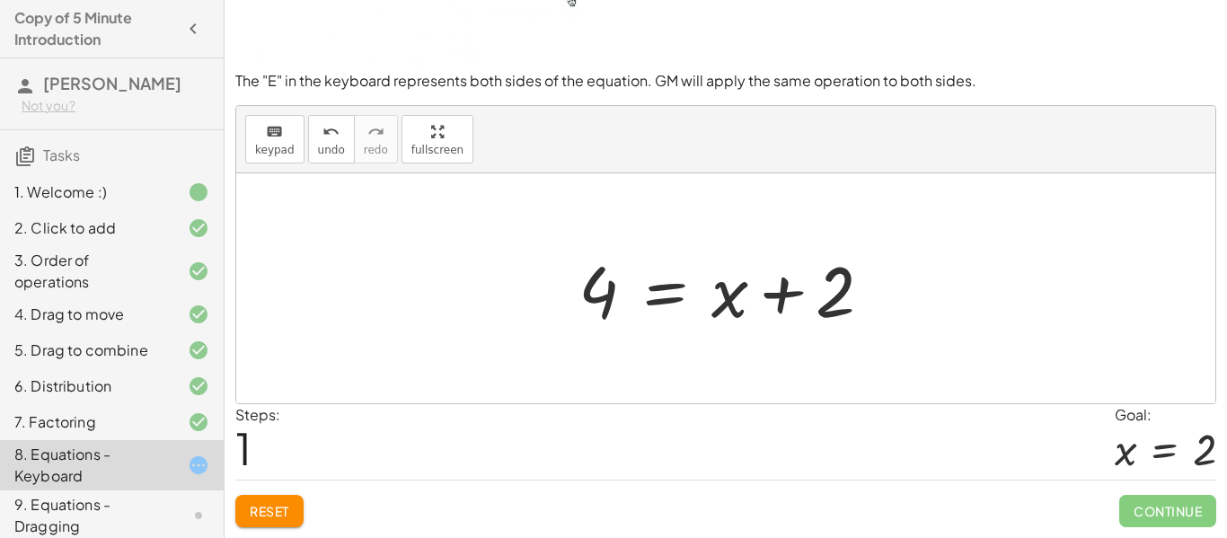
click at [682, 306] on div at bounding box center [732, 288] width 326 height 92
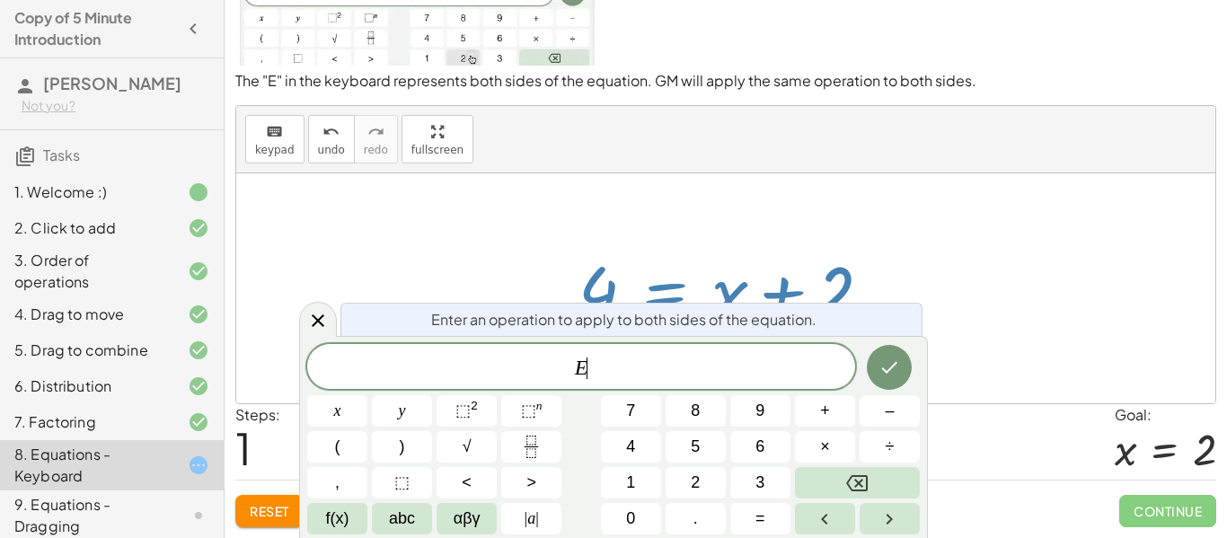
scroll to position [2, 0]
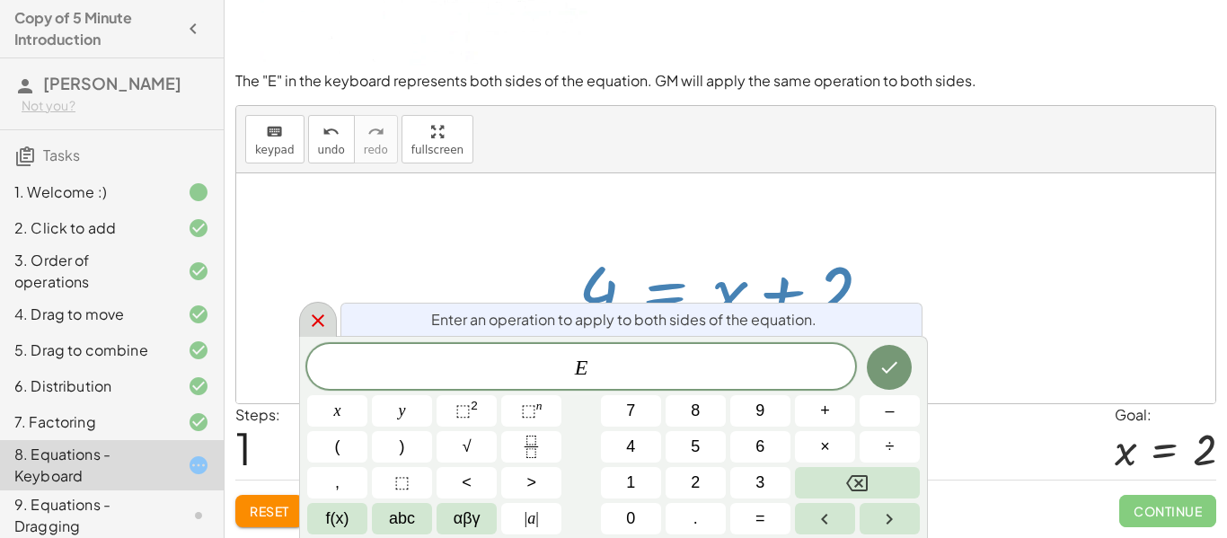
click at [319, 307] on div at bounding box center [318, 319] width 38 height 35
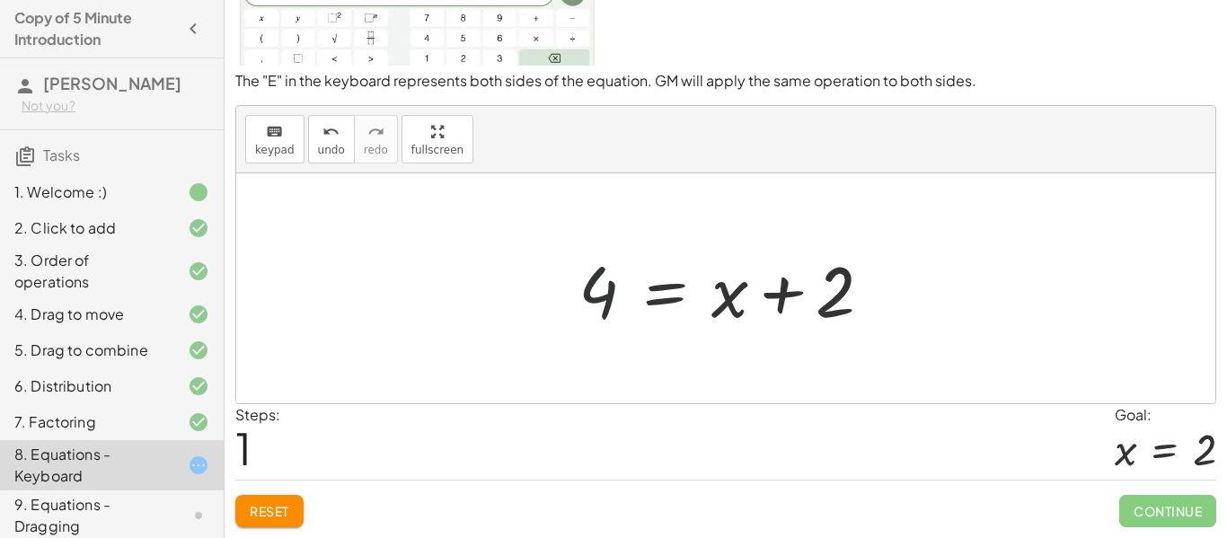
click at [590, 293] on div at bounding box center [732, 288] width 326 height 92
click at [293, 512] on button "Reset" at bounding box center [269, 511] width 68 height 32
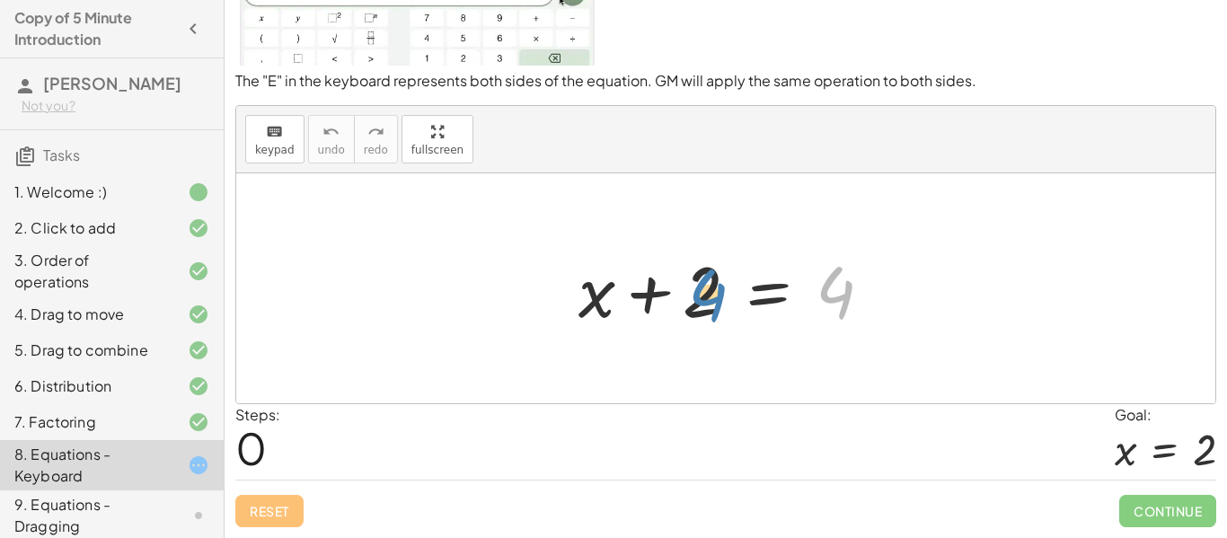
drag, startPoint x: 842, startPoint y: 295, endPoint x: 714, endPoint y: 298, distance: 128.4
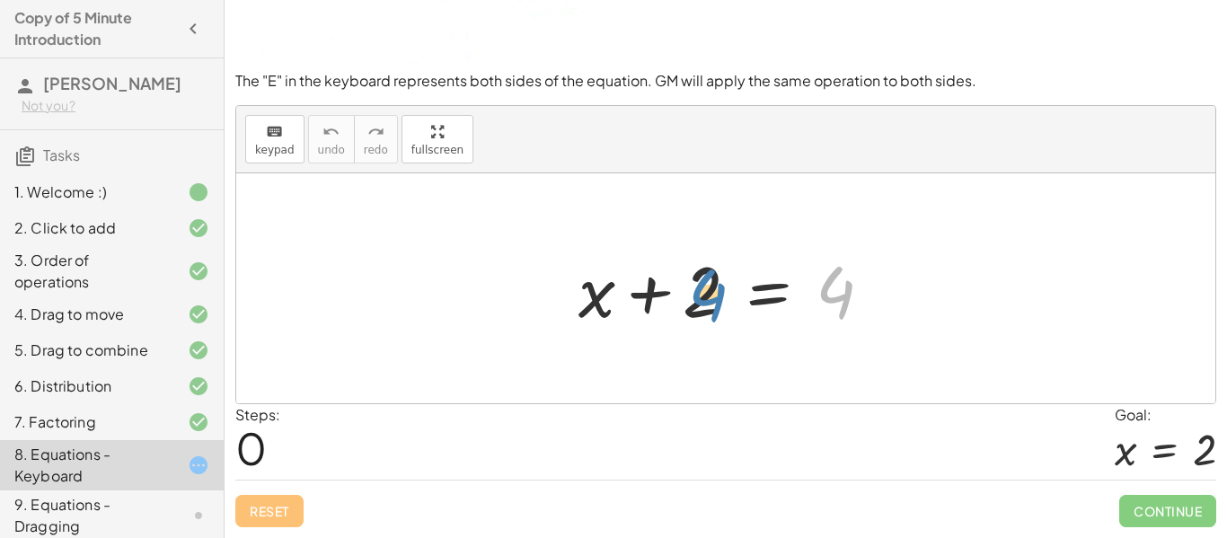
click at [714, 298] on div at bounding box center [732, 288] width 326 height 92
drag, startPoint x: 841, startPoint y: 300, endPoint x: 717, endPoint y: 321, distance: 126.5
click at [717, 321] on div at bounding box center [732, 288] width 326 height 92
click at [839, 296] on div at bounding box center [732, 288] width 326 height 92
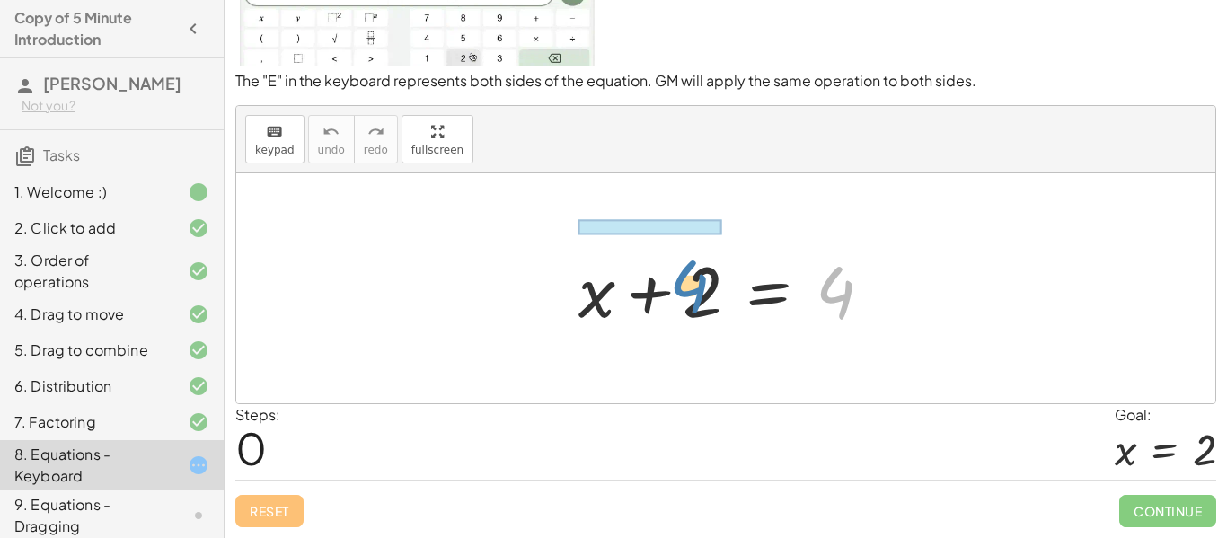
drag, startPoint x: 839, startPoint y: 296, endPoint x: 693, endPoint y: 289, distance: 145.6
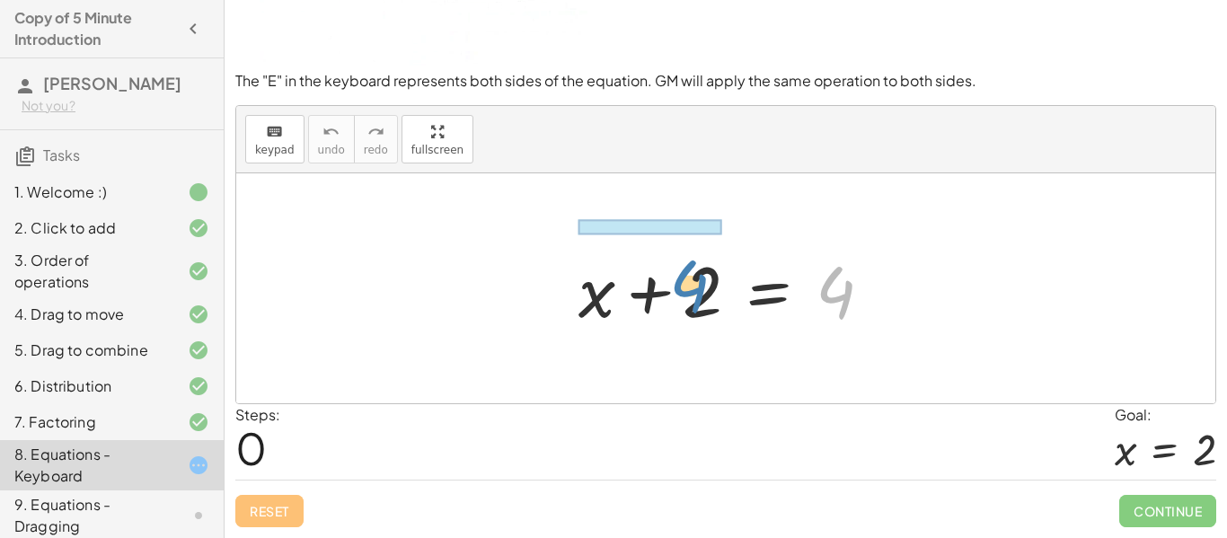
click at [693, 289] on div at bounding box center [732, 288] width 326 height 92
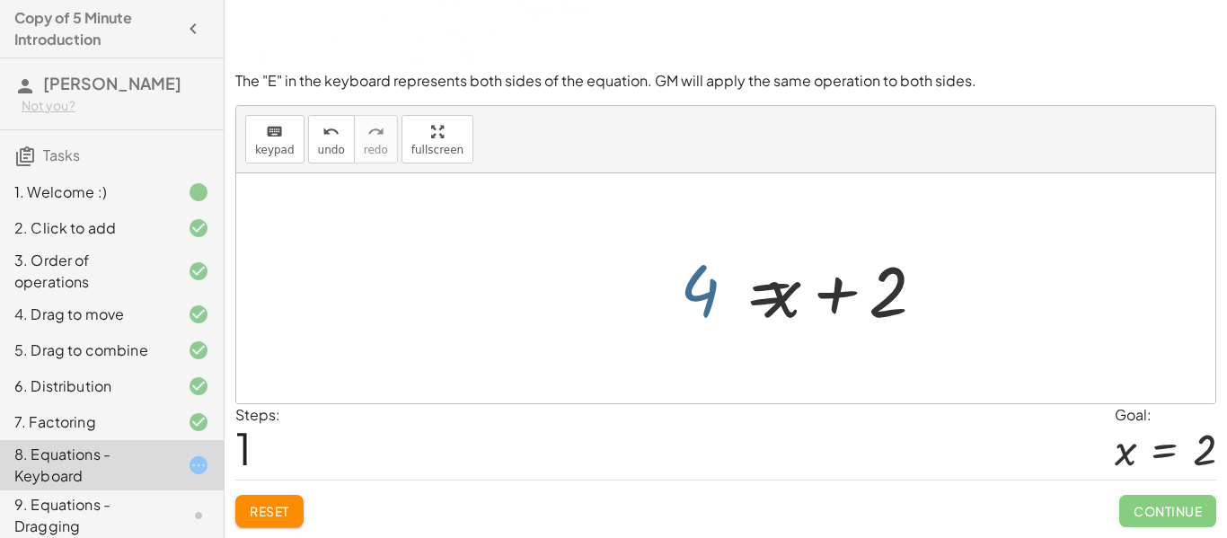
click at [692, 287] on div at bounding box center [836, 288] width 326 height 92
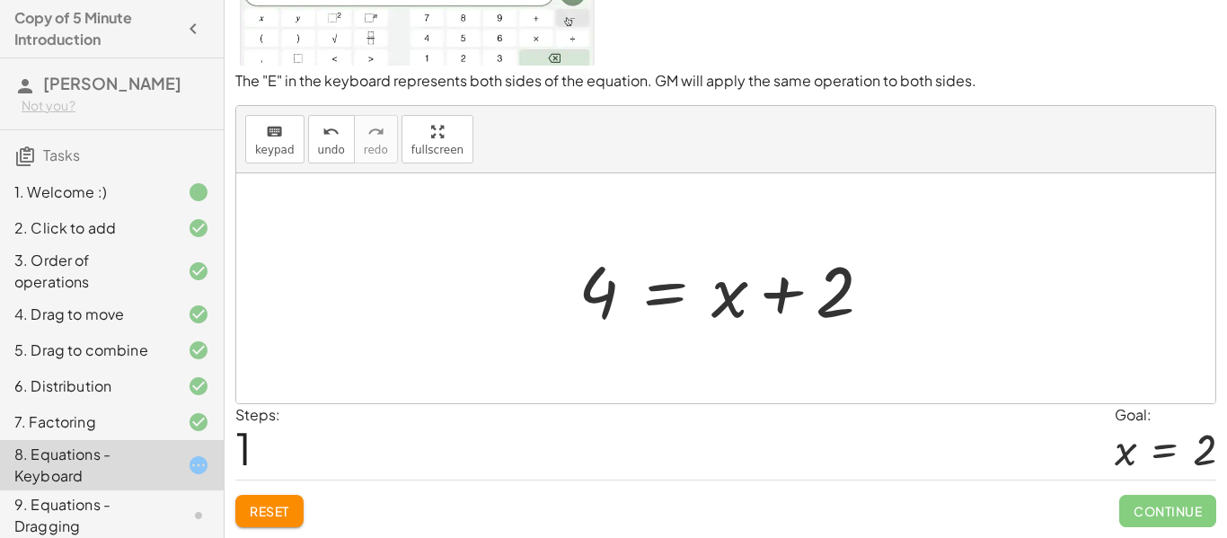
click at [266, 514] on span "Reset" at bounding box center [270, 511] width 40 height 16
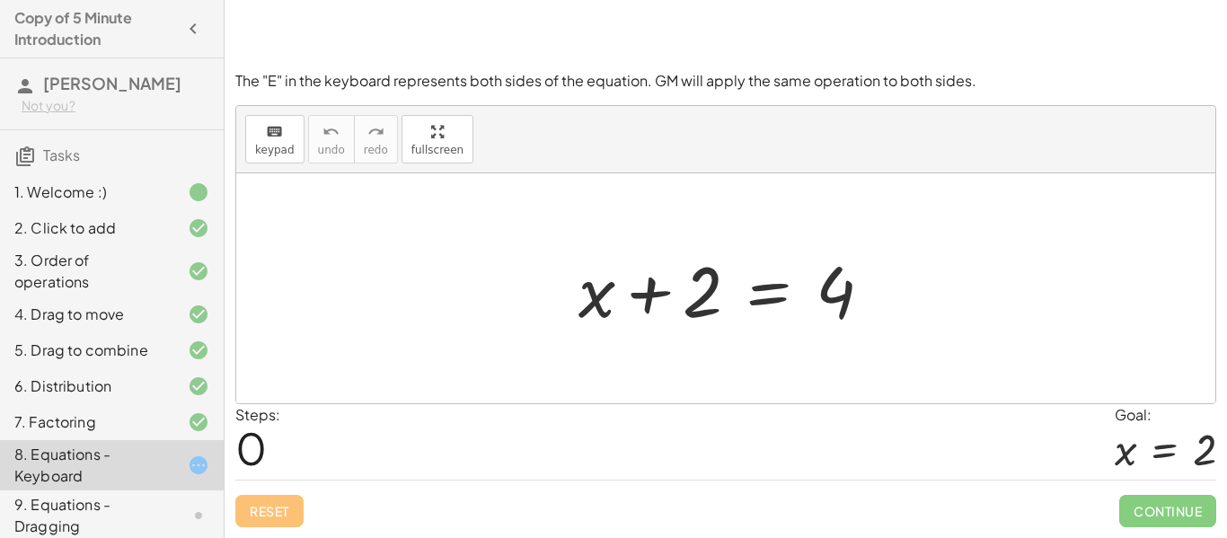
click at [759, 299] on div at bounding box center [732, 288] width 326 height 92
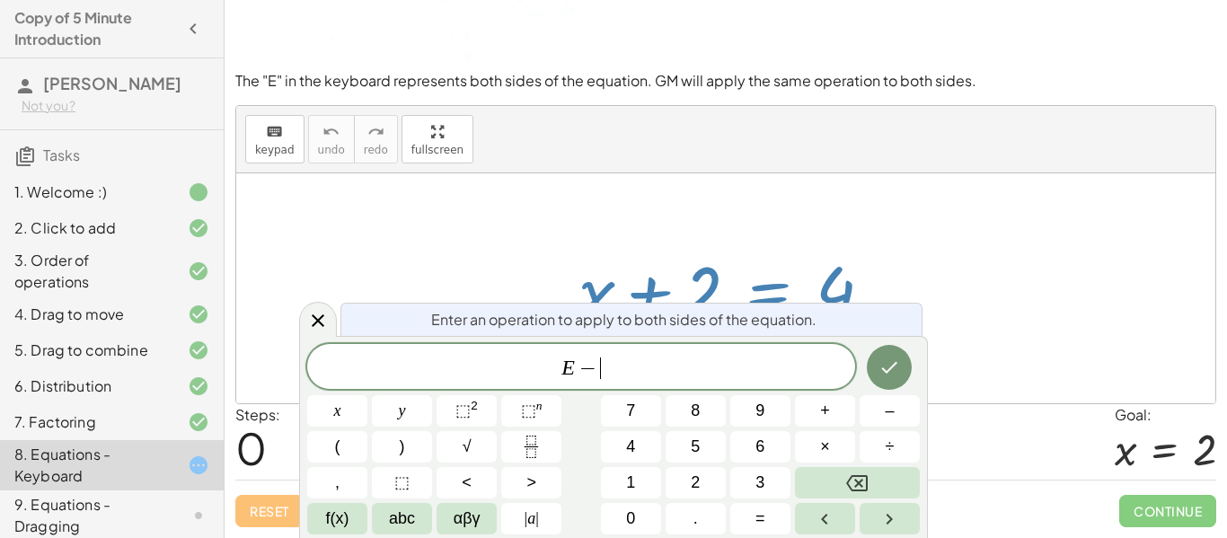
scroll to position [4, 0]
click at [884, 380] on button "Done" at bounding box center [889, 367] width 45 height 45
